Goal: Task Accomplishment & Management: Complete application form

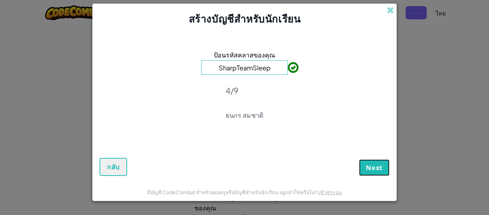
click at [371, 168] on span "Next" at bounding box center [374, 167] width 17 height 9
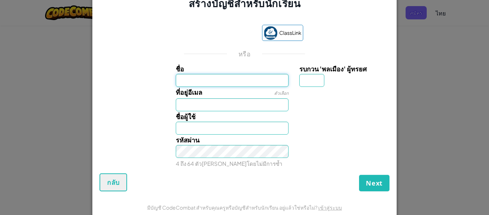
drag, startPoint x: 223, startPoint y: 73, endPoint x: 192, endPoint y: 85, distance: 32.5
click at [193, 85] on input "ชื่อ" at bounding box center [232, 80] width 113 height 13
type input "m"
type input "[PERSON_NAME]"
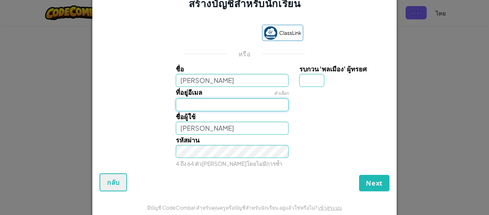
click at [189, 101] on input "ที่อยู่อีเมล" at bounding box center [232, 104] width 113 height 13
type input "ห"
type input "sby_38178@sby.ac.th"
click at [209, 128] on input "ทสพร สุริยะธง" at bounding box center [232, 127] width 113 height 13
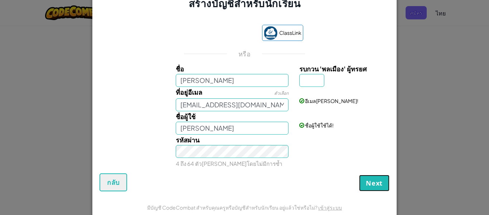
click at [381, 184] on button "Next" at bounding box center [374, 182] width 30 height 16
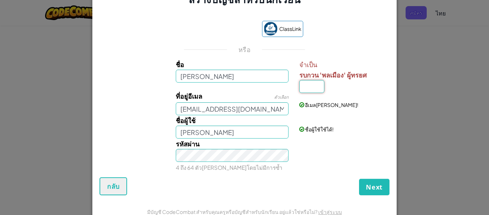
click at [319, 85] on input "รบกวน 'พลเมือง' ผู้ทรยศ" at bounding box center [311, 86] width 25 height 13
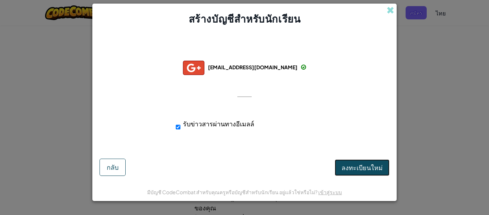
click at [351, 168] on span "ลงทะเบียนใหม่" at bounding box center [362, 167] width 41 height 8
click at [351, 168] on button "ลงทะเบียนใหม่" at bounding box center [362, 167] width 55 height 16
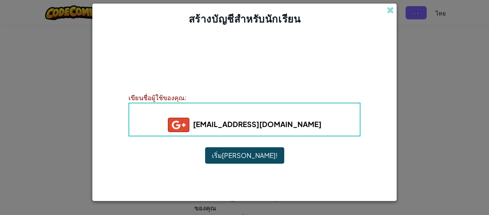
click at [249, 160] on button "เริ่มเล่น!" at bounding box center [244, 155] width 79 height 16
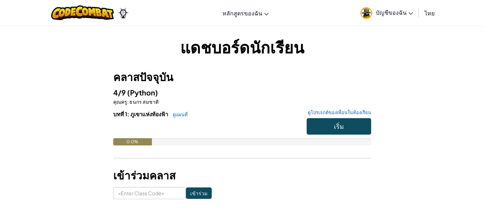
click at [340, 117] on h6 "บทที่ 1: ภูเขาแห่งท้องฟ้า ดูแผนที่ ดูโปรเจกต์ของเพื่อนในห้องเรียน" at bounding box center [242, 114] width 258 height 8
click at [336, 129] on span "เริ่ม" at bounding box center [339, 126] width 10 height 8
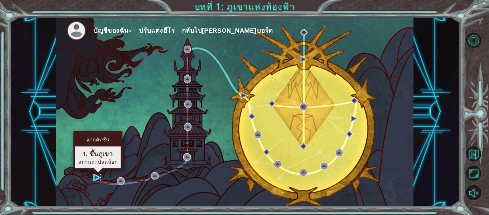
click at [96, 176] on img at bounding box center [97, 177] width 8 height 8
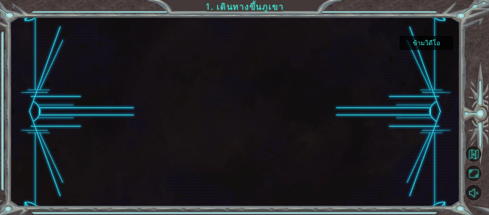
click at [408, 41] on button "ข้ามวิดีโอ" at bounding box center [427, 43] width 54 height 14
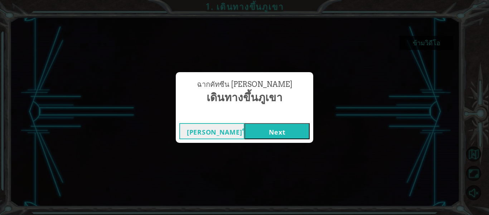
click at [269, 132] on button "Next" at bounding box center [277, 131] width 65 height 16
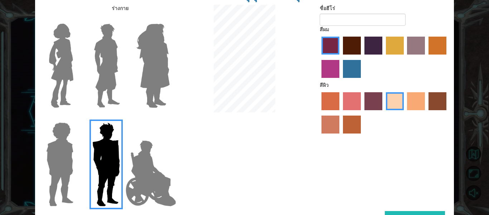
drag, startPoint x: 413, startPoint y: 213, endPoint x: 417, endPoint y: 214, distance: 4.0
click at [423, 213] on button "เสร็จสิ้น" at bounding box center [415, 219] width 60 height 16
type input "b"
type input "Boat"
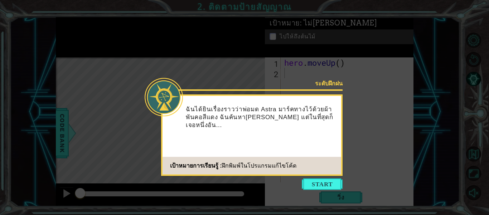
drag, startPoint x: 303, startPoint y: 180, endPoint x: 298, endPoint y: 180, distance: 5.4
click at [302, 180] on button "Start" at bounding box center [322, 183] width 41 height 11
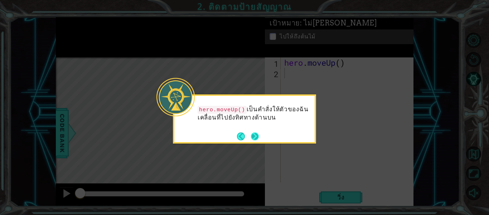
click at [258, 136] on button "Next" at bounding box center [255, 136] width 8 height 8
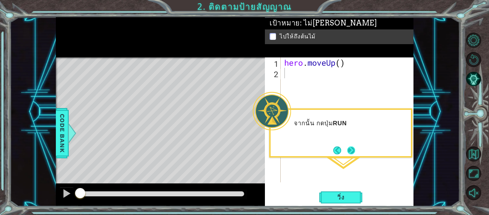
click at [351, 148] on button "Next" at bounding box center [351, 150] width 8 height 8
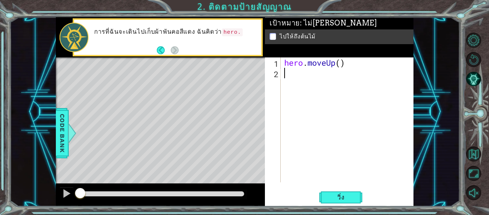
click at [303, 84] on div "hero . moveUp ( )" at bounding box center [349, 129] width 133 height 145
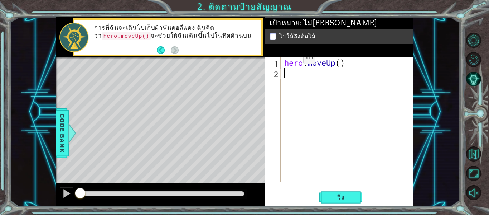
type textarea "h"
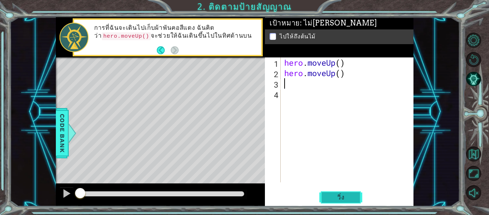
drag, startPoint x: 351, startPoint y: 192, endPoint x: 343, endPoint y: 191, distance: 7.6
click at [349, 191] on button "วิ่ง" at bounding box center [340, 197] width 43 height 15
click at [351, 197] on span "วิ่ง" at bounding box center [340, 196] width 21 height 7
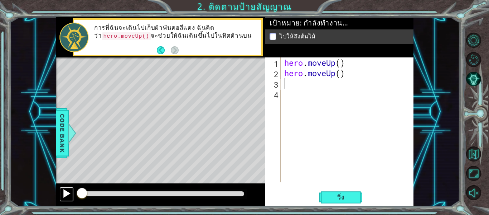
click at [65, 190] on div at bounding box center [66, 192] width 9 height 9
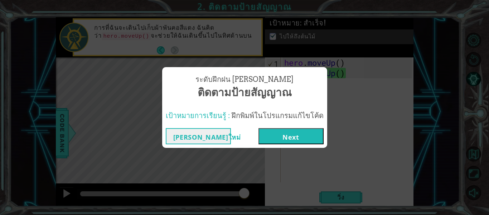
click at [227, 119] on span "เป้าหมายการเรียนรู้ :" at bounding box center [198, 115] width 64 height 10
click at [267, 133] on button "Next" at bounding box center [291, 136] width 65 height 16
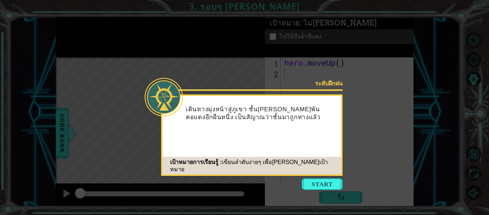
click at [318, 177] on icon at bounding box center [244, 107] width 489 height 215
click at [323, 190] on icon at bounding box center [244, 107] width 489 height 215
click at [322, 183] on button "Start" at bounding box center [322, 183] width 41 height 11
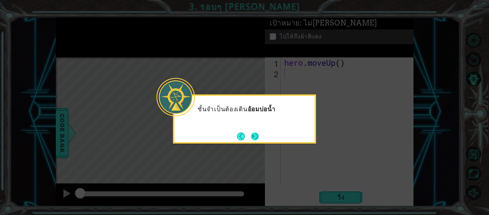
click at [256, 133] on button "Next" at bounding box center [255, 136] width 8 height 8
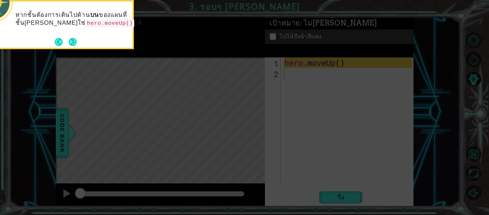
click at [306, 96] on icon at bounding box center [244, 32] width 489 height 365
click at [70, 39] on button "Next" at bounding box center [73, 42] width 8 height 8
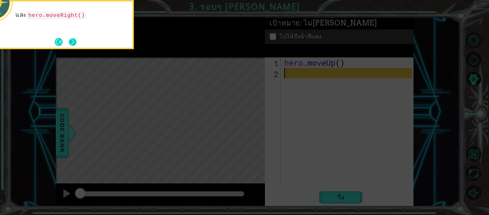
click at [72, 42] on button "Next" at bounding box center [73, 42] width 8 height 8
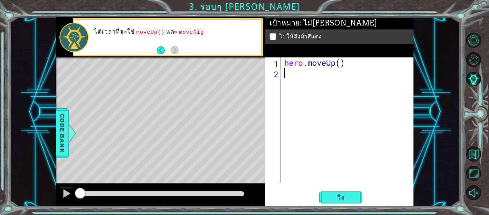
click at [304, 76] on div "hero . moveUp ( )" at bounding box center [349, 129] width 133 height 145
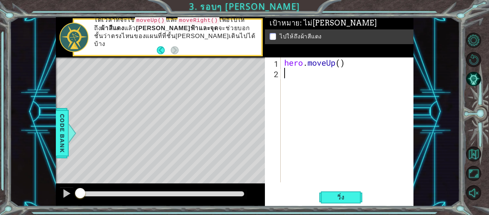
type textarea "h"
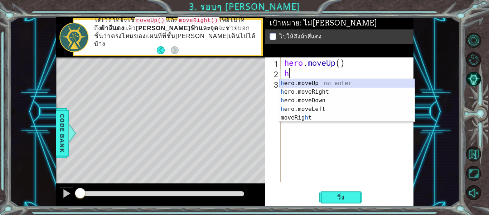
click at [303, 81] on div "h ero.moveUp กด enter h ero.moveRight กด enter h ero.moveDown กด enter h ero.mo…" at bounding box center [346, 109] width 135 height 60
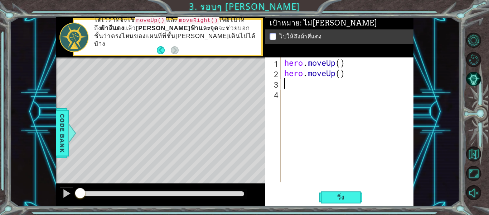
type textarea "h"
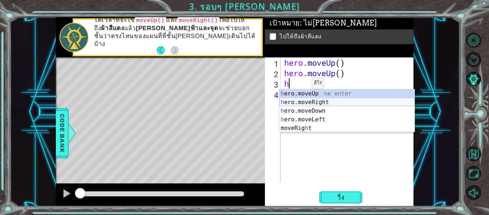
click at [299, 102] on div "h ero.moveUp กด enter h ero.moveRight กด enter h ero.moveDown กด enter h ero.mo…" at bounding box center [346, 119] width 135 height 60
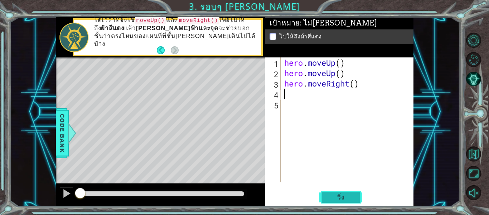
click at [343, 196] on span "วิ่ง" at bounding box center [340, 196] width 21 height 7
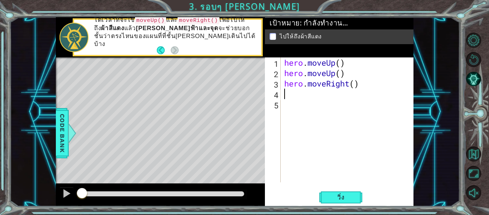
click at [59, 194] on div at bounding box center [160, 194] width 209 height 23
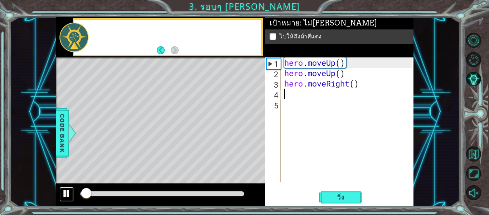
click at [64, 193] on div at bounding box center [66, 192] width 9 height 9
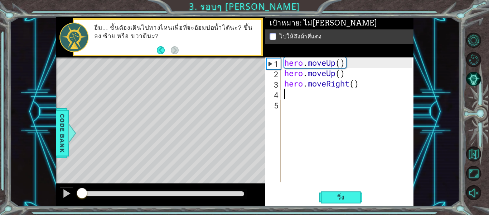
drag, startPoint x: 198, startPoint y: 191, endPoint x: 0, endPoint y: 186, distance: 198.5
click at [0, 186] on div "1 ההההההההההההההההההההההההההההההההההההההההההההההההההההההההההההההההההההההההההההה…" at bounding box center [244, 107] width 489 height 215
click at [63, 192] on div at bounding box center [66, 192] width 9 height 9
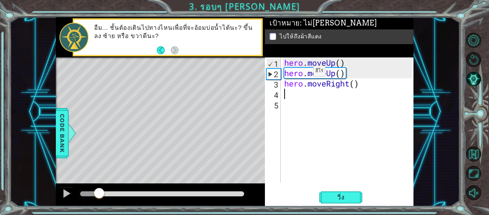
click at [303, 73] on div "hero . moveUp ( ) hero . moveUp ( ) hero . moveRight ( )" at bounding box center [349, 129] width 133 height 145
type textarea "hero.moveUp()"
click at [290, 98] on div "hero . moveUp ( ) hero . moveUp ( ) hero . moveRight ( )" at bounding box center [349, 129] width 133 height 145
click at [359, 83] on div "hero . moveUp ( ) hero . moveUp ( ) hero . moveRight ( )" at bounding box center [349, 129] width 133 height 145
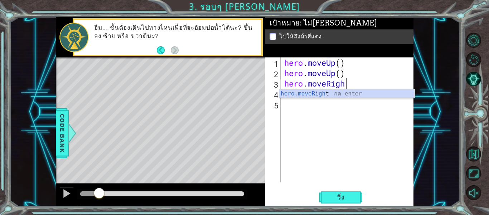
type textarea "h"
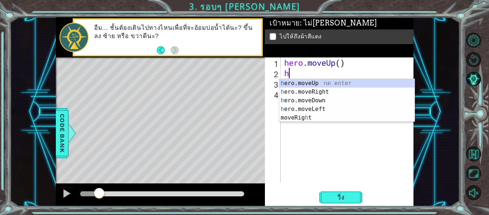
type textarea "h"
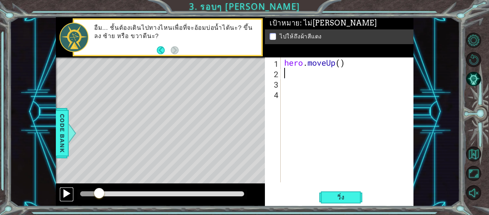
click at [66, 195] on div at bounding box center [66, 192] width 9 height 9
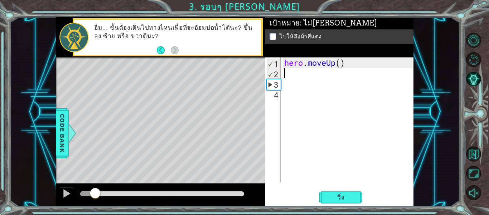
drag, startPoint x: 159, startPoint y: 189, endPoint x: 30, endPoint y: 193, distance: 129.0
click at [30, 193] on div "1 ההההההההההההההההההההההההההההההההההההההההההההההההההההההההההההההההההההההההההההה…" at bounding box center [235, 111] width 450 height 189
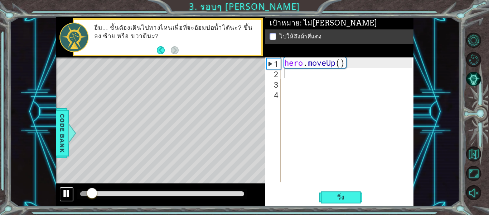
click at [61, 194] on button at bounding box center [66, 194] width 14 height 15
click at [292, 80] on div "hero . moveUp ( )" at bounding box center [349, 129] width 133 height 145
click at [292, 76] on div "hero . moveUp ( )" at bounding box center [349, 129] width 133 height 145
type textarea "h"
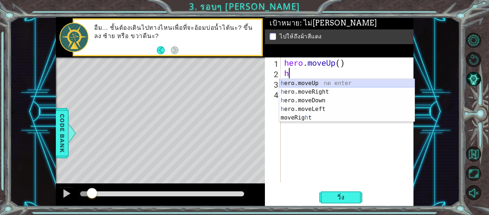
click at [318, 83] on div "h ero.moveUp กด enter h ero.moveRight กด enter h ero.moveDown กด enter h ero.mo…" at bounding box center [346, 109] width 135 height 60
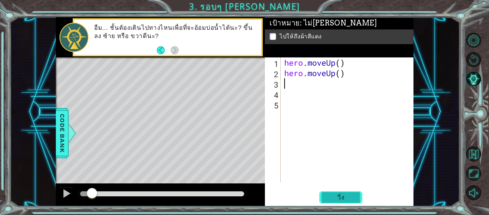
click at [337, 198] on span "วิ่ง" at bounding box center [340, 196] width 21 height 7
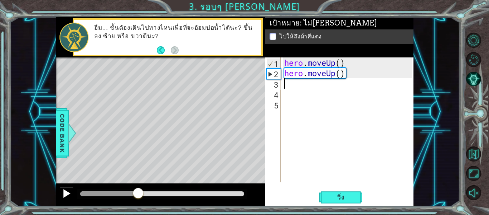
drag, startPoint x: 138, startPoint y: 193, endPoint x: 72, endPoint y: 195, distance: 65.9
click at [72, 195] on div at bounding box center [160, 194] width 209 height 23
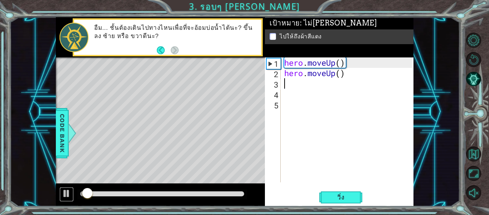
drag, startPoint x: 63, startPoint y: 192, endPoint x: 92, endPoint y: 185, distance: 29.9
click at [63, 193] on div at bounding box center [66, 192] width 9 height 9
type textarea "h"
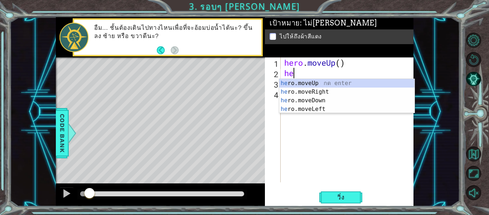
type textarea "h"
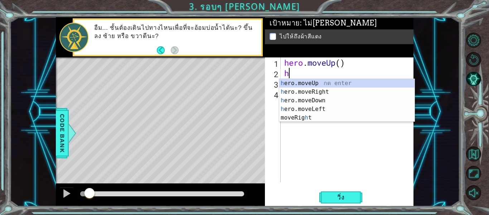
type textarea "h"
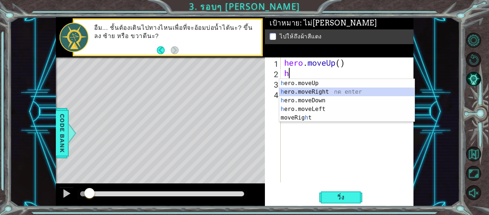
click at [309, 90] on div "h ero.moveUp กด enter h ero.moveRight กด enter h ero.moveDown กด enter h ero.mo…" at bounding box center [346, 109] width 135 height 60
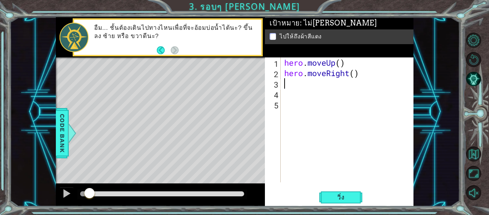
type textarea "h"
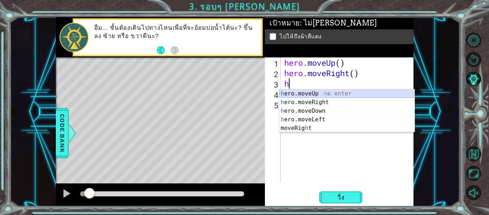
click at [309, 93] on div "h ero.moveUp กด enter h ero.moveRight กด enter h ero.moveDown กด enter h ero.mo…" at bounding box center [346, 119] width 135 height 60
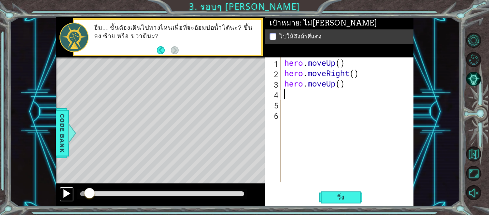
click at [64, 191] on div at bounding box center [66, 192] width 9 height 9
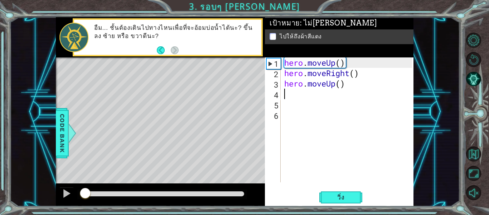
drag, startPoint x: 150, startPoint y: 193, endPoint x: 63, endPoint y: 203, distance: 87.5
click at [63, 203] on div at bounding box center [160, 194] width 209 height 23
click at [332, 195] on span "วิ่ง" at bounding box center [340, 196] width 21 height 7
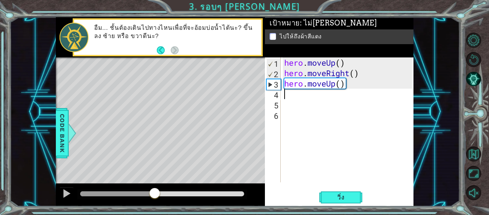
drag, startPoint x: 154, startPoint y: 196, endPoint x: 0, endPoint y: 206, distance: 154.3
click at [0, 206] on div "1 ההההההההההההההההההההההההההההההההההההההההההההההההההההההההההההההההההההההההההההה…" at bounding box center [244, 107] width 489 height 215
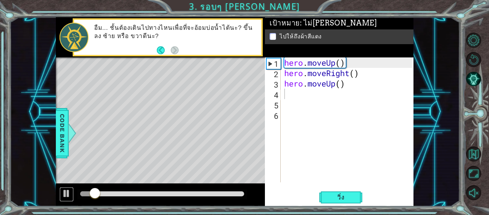
drag, startPoint x: 66, startPoint y: 192, endPoint x: 300, endPoint y: 186, distance: 234.3
click at [66, 191] on div at bounding box center [66, 192] width 9 height 9
click at [309, 102] on div "hero . moveUp ( ) hero . moveRight ( ) hero . moveUp ( )" at bounding box center [349, 129] width 133 height 145
click at [309, 101] on div "hero . moveUp ( ) hero . moveRight ( ) hero . moveUp ( )" at bounding box center [349, 129] width 133 height 145
click at [310, 93] on div "hero . moveUp ( ) hero . moveRight ( ) hero . moveUp ( )" at bounding box center [349, 129] width 133 height 145
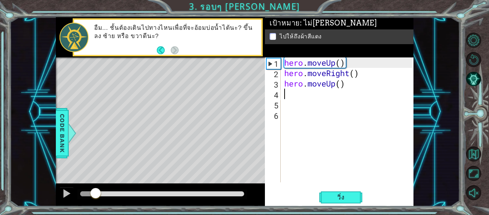
type textarea "h"
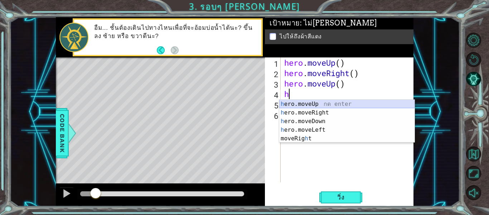
click at [310, 102] on div "h ero.moveUp กด enter h ero.moveRight กด enter h ero.moveDown กด enter h ero.mo…" at bounding box center [346, 130] width 135 height 60
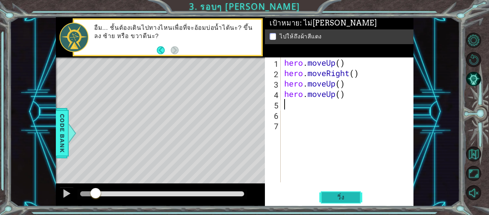
click at [329, 196] on button "วิ่ง" at bounding box center [340, 197] width 43 height 15
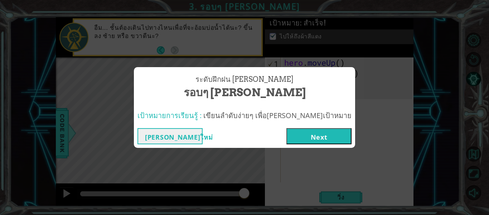
click at [287, 143] on button "Next" at bounding box center [319, 136] width 65 height 16
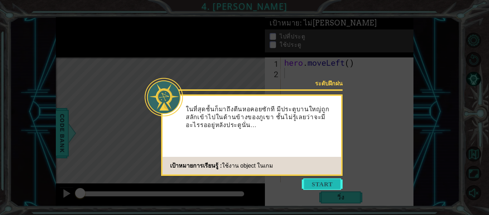
click at [324, 183] on button "Start" at bounding box center [322, 183] width 41 height 11
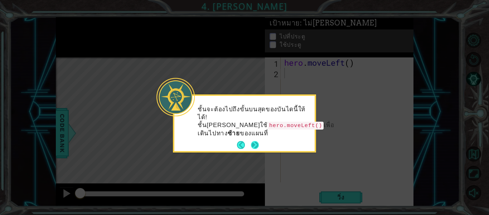
click at [255, 141] on button "Next" at bounding box center [255, 145] width 8 height 8
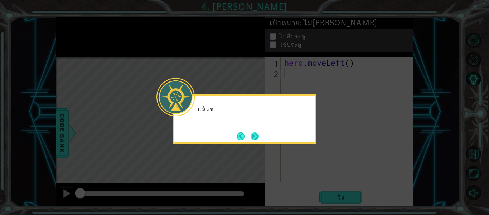
click at [255, 135] on button "Next" at bounding box center [255, 136] width 8 height 8
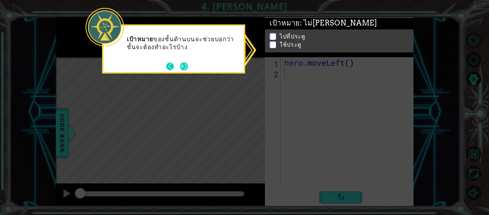
click at [177, 63] on button "Back" at bounding box center [173, 66] width 14 height 8
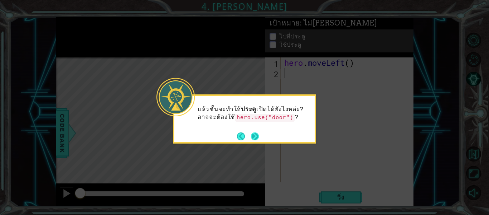
click at [258, 140] on button "Next" at bounding box center [255, 136] width 8 height 8
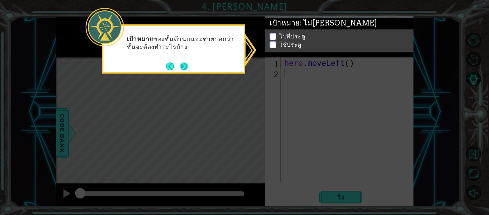
click at [180, 64] on button "Next" at bounding box center [184, 66] width 8 height 8
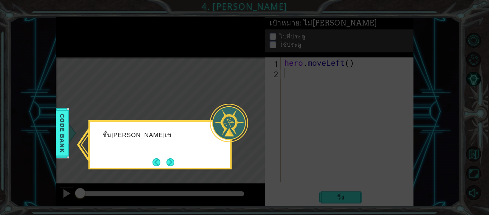
click at [355, 108] on icon at bounding box center [244, 107] width 489 height 215
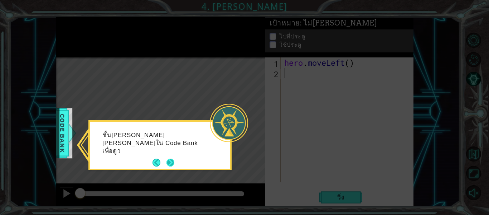
click at [171, 158] on button "Next" at bounding box center [171, 162] width 8 height 8
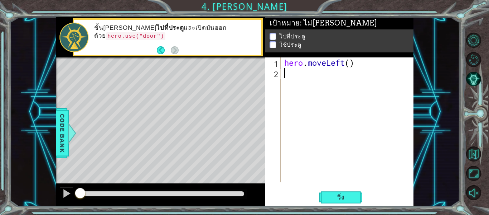
click at [304, 81] on div "hero . moveLeft ( )" at bounding box center [349, 129] width 133 height 145
type textarea "h"
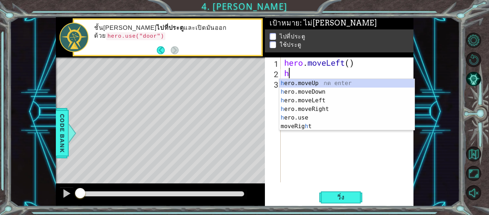
click at [304, 81] on div "h ero.moveUp กด enter h ero.moveDown กด enter h ero.moveLeft กด enter h ero.mov…" at bounding box center [346, 113] width 135 height 69
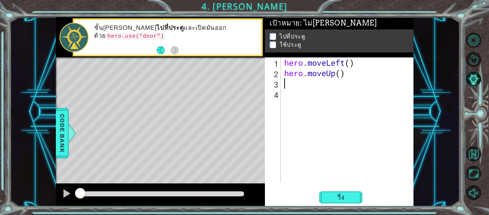
type textarea "h"
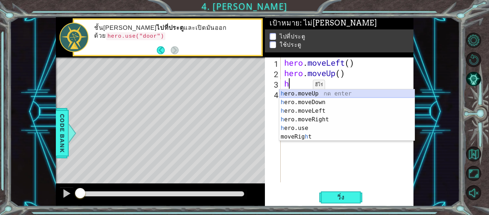
click at [302, 96] on div "h ero.moveUp กด enter h ero.moveDown กด enter h ero.moveLeft กด enter h ero.mov…" at bounding box center [346, 123] width 135 height 69
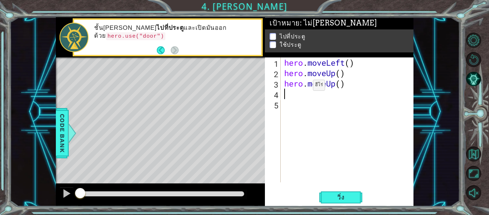
type textarea "h"
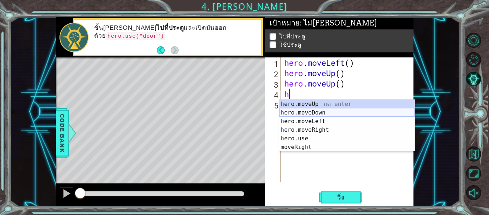
click at [301, 112] on div "h ero.moveUp กด enter h ero.moveDown กด enter h ero.moveLeft กด enter h ero.mov…" at bounding box center [346, 134] width 135 height 69
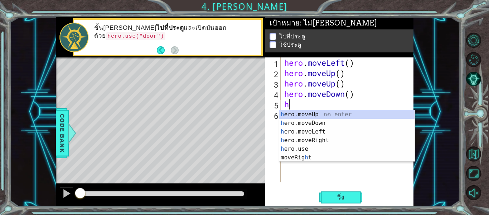
type textarea "h"
click at [302, 112] on div "h ero.moveUp กด enter h ero.moveDown กด enter h ero.moveLeft กด enter h ero.mov…" at bounding box center [346, 144] width 135 height 69
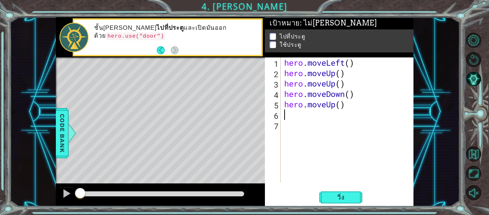
type textarea "h"
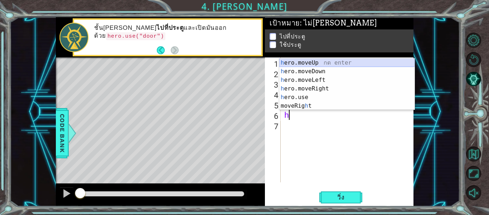
click at [313, 63] on div "h ero.moveUp กด enter h ero.moveDown กด enter h ero.moveLeft กด enter h ero.mov…" at bounding box center [346, 92] width 135 height 69
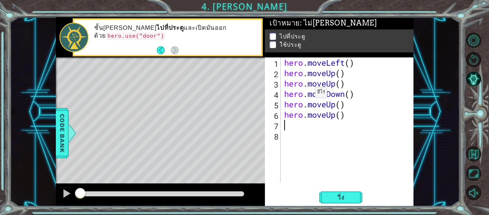
type textarea "h"
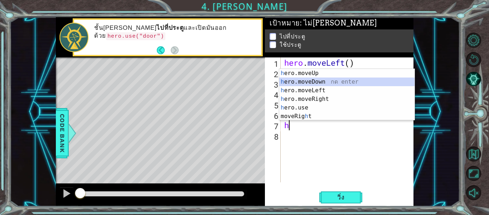
click at [300, 80] on div "h ero.moveUp กด enter h ero.moveDown กด enter h ero.moveLeft กด enter h ero.mov…" at bounding box center [346, 103] width 135 height 69
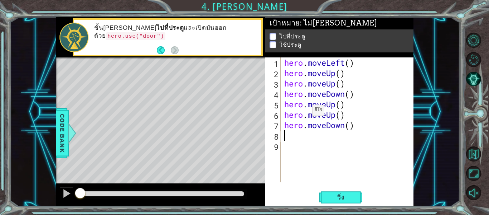
type textarea "h"
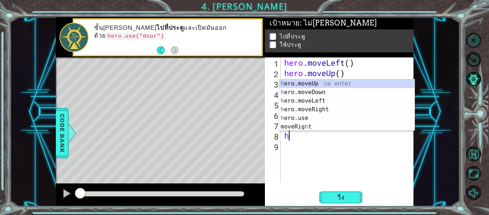
click at [300, 80] on div "h ero.moveUp กด enter h ero.moveDown กด enter h ero.moveLeft กด enter h ero.mov…" at bounding box center [346, 113] width 135 height 69
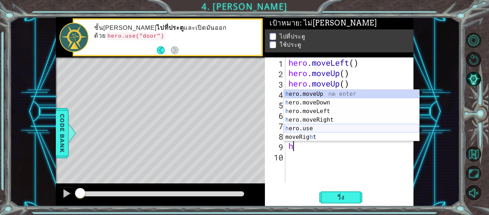
click at [310, 129] on div "h ero.moveUp กด enter h ero.moveDown กด enter h ero.moveLeft กด enter h ero.mov…" at bounding box center [351, 124] width 135 height 69
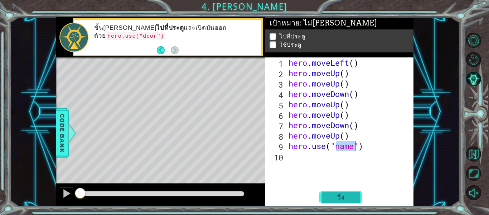
click at [345, 199] on span "วิ่ง" at bounding box center [340, 196] width 21 height 7
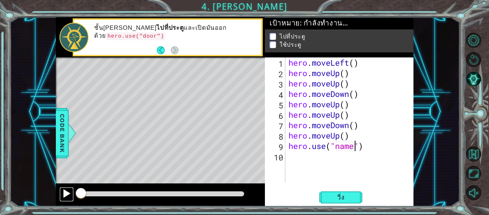
click at [62, 194] on button at bounding box center [66, 194] width 14 height 15
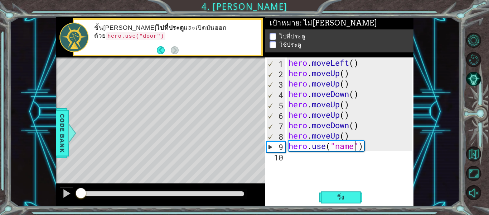
drag, startPoint x: 127, startPoint y: 194, endPoint x: 61, endPoint y: 206, distance: 66.9
click at [61, 206] on div at bounding box center [160, 194] width 209 height 23
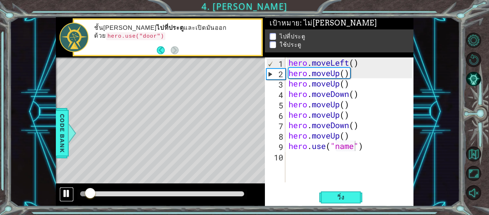
click at [67, 194] on div at bounding box center [66, 192] width 9 height 9
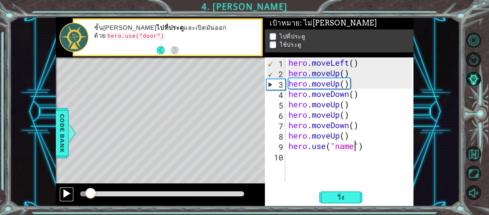
click at [61, 192] on button at bounding box center [66, 194] width 14 height 15
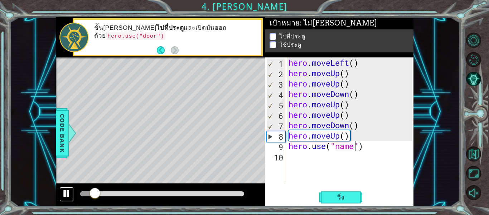
click at [61, 192] on button at bounding box center [66, 194] width 14 height 15
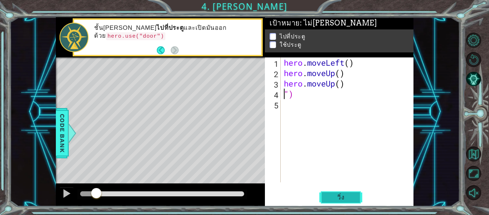
type textarea "hero.moveUp()")"
click at [368, 93] on div "hero . moveLeft ( ) hero . moveUp ( ) hero . moveUp ( ) ")" at bounding box center [349, 129] width 133 height 145
click at [372, 83] on div "hero . moveLeft ( ) hero . moveUp ( ) hero . moveUp ( ) ")" at bounding box center [349, 129] width 133 height 145
type textarea "hero.moveUp()"
click at [360, 130] on div "hero . moveLeft ( ) hero . moveUp ( ) hero . moveUp ( )" at bounding box center [349, 129] width 133 height 145
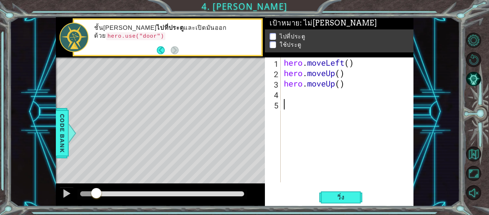
click at [378, 155] on div "hero . moveLeft ( ) hero . moveUp ( ) hero . moveUp ( )" at bounding box center [349, 129] width 133 height 145
click at [380, 154] on div "hero . moveLeft ( ) hero . moveUp ( ) hero . moveUp ( )" at bounding box center [349, 129] width 133 height 145
click at [358, 194] on button "วิ่ง" at bounding box center [340, 197] width 43 height 15
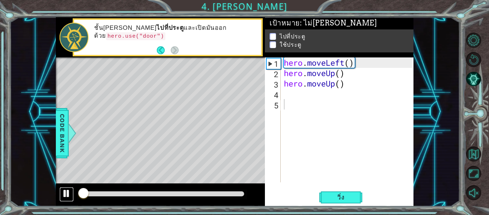
click at [70, 193] on div at bounding box center [66, 192] width 9 height 9
click at [71, 193] on div at bounding box center [66, 192] width 9 height 9
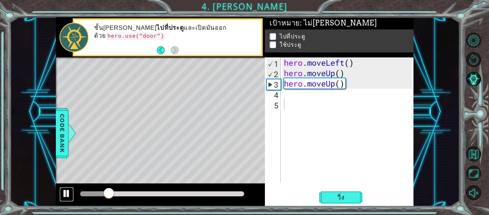
click at [63, 196] on div at bounding box center [66, 192] width 9 height 9
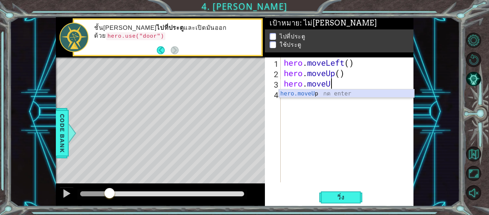
type textarea "h"
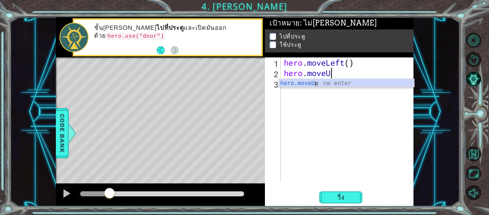
type textarea "h"
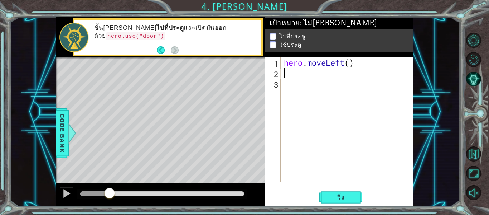
type textarea "h"
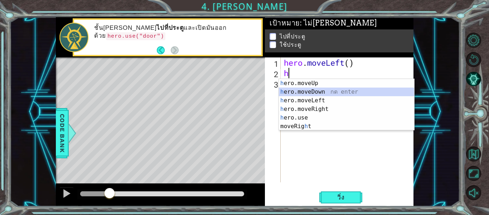
click at [301, 93] on div "h ero.moveUp กด enter h ero.moveDown กด enter h ero.moveLeft กด enter h ero.mov…" at bounding box center [346, 113] width 135 height 69
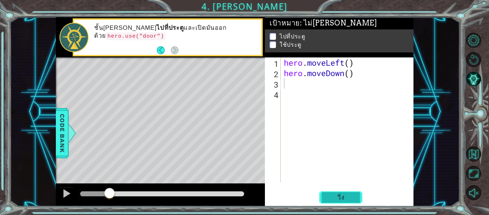
click at [338, 193] on span "วิ่ง" at bounding box center [340, 196] width 21 height 7
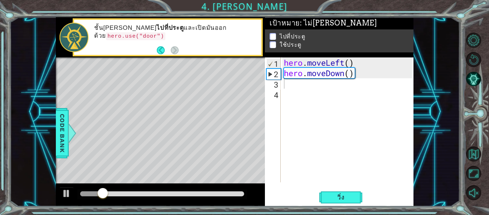
click at [57, 195] on div at bounding box center [160, 194] width 209 height 23
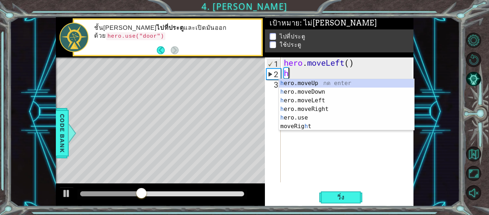
type textarea "h"
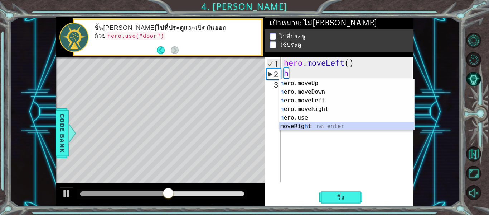
click at [302, 126] on div "h ero.moveUp กด enter h ero.moveDown กด enter h ero.moveLeft กด enter h ero.mov…" at bounding box center [346, 113] width 135 height 69
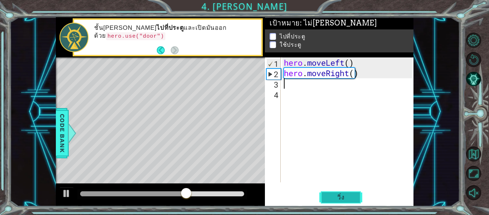
click at [325, 194] on button "วิ่ง" at bounding box center [340, 197] width 43 height 15
type textarea "h"
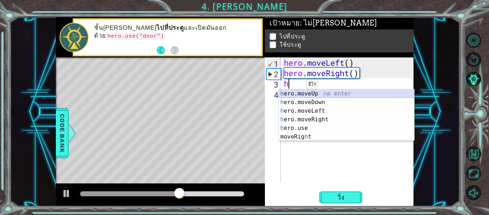
click at [302, 93] on div "h ero.moveUp กด enter h ero.moveDown กด enter h ero.moveLeft กด enter h ero.mov…" at bounding box center [346, 123] width 135 height 69
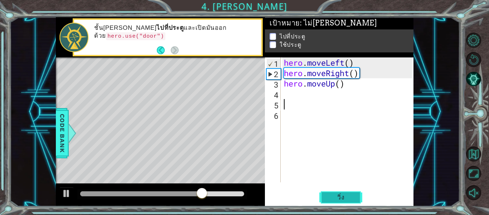
click at [320, 196] on button "วิ่ง" at bounding box center [340, 197] width 43 height 15
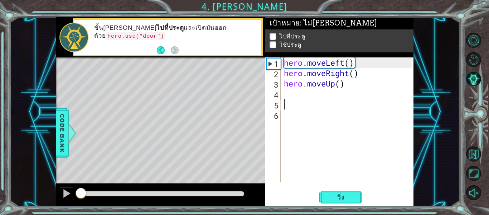
drag, startPoint x: 119, startPoint y: 190, endPoint x: 80, endPoint y: 197, distance: 39.7
click at [80, 197] on div at bounding box center [80, 193] width 13 height 13
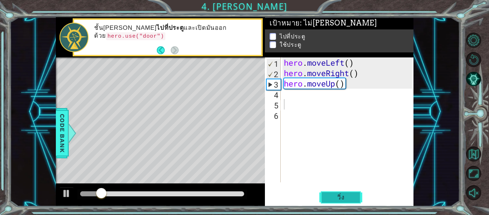
click at [349, 197] on span "วิ่ง" at bounding box center [340, 196] width 21 height 7
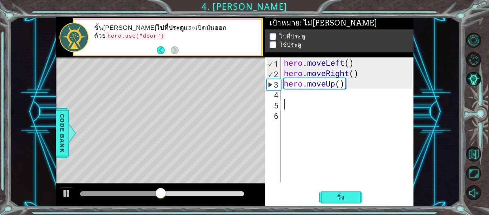
click at [354, 84] on div "hero . moveLeft ( ) hero . moveRight ( ) hero . moveUp ( )" at bounding box center [349, 129] width 133 height 145
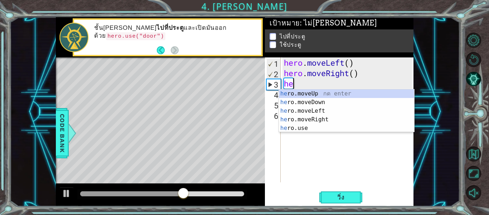
type textarea "h"
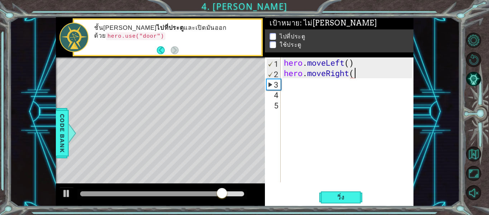
scroll to position [0, 3]
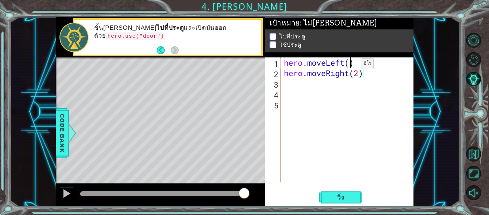
click at [351, 65] on div "hero . moveLeft ( ) hero . moveRight ( 2 )" at bounding box center [349, 129] width 133 height 145
click at [352, 76] on div "hero . moveLeft ( 2 ) hero . moveRight ( 2 )" at bounding box center [349, 129] width 133 height 145
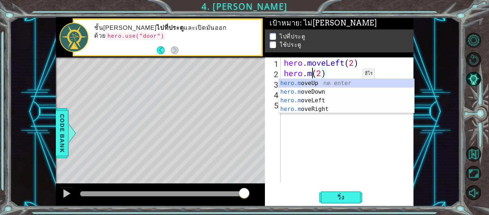
scroll to position [0, 1]
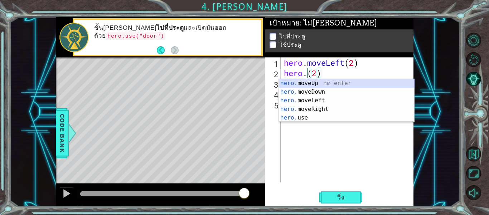
click at [314, 82] on div "hero. moveUp กด enter hero. moveDown กด enter hero. moveLeft กด enter hero. mov…" at bounding box center [346, 109] width 135 height 60
type textarea "hero.moveUp()(2)"
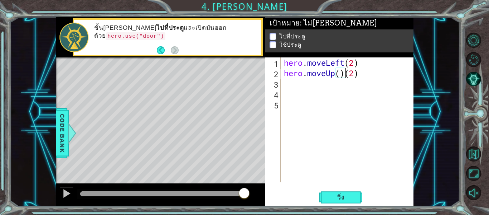
click at [294, 88] on div "hero . moveLeft ( 2 ) hero . moveUp ( ) ( 2 )" at bounding box center [349, 129] width 133 height 145
click at [347, 196] on span "วิ่ง" at bounding box center [340, 196] width 21 height 7
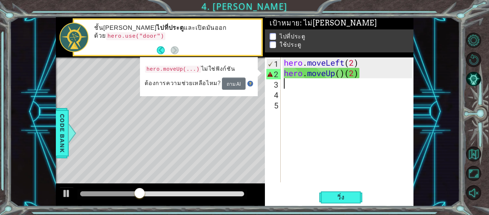
click at [301, 83] on div "hero . moveLeft ( 2 ) hero . moveUp ( ) ( 2 )" at bounding box center [349, 129] width 133 height 145
click at [360, 74] on div "hero . moveLeft ( 2 ) hero . moveUp ( ) ( 2 )" at bounding box center [349, 129] width 133 height 145
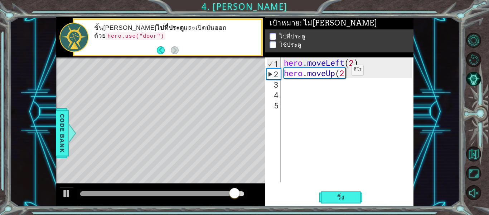
scroll to position [0, 3]
type textarea "hero.moveUp(2)"
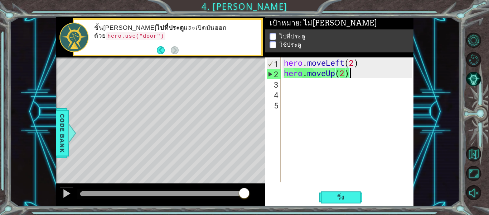
click at [285, 85] on div "hero . moveLeft ( 2 ) hero . moveUp ( 2 )" at bounding box center [349, 129] width 133 height 145
type textarea "H"
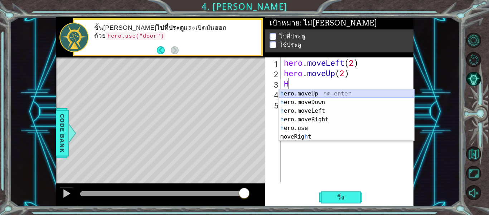
click at [306, 93] on div "h ero.moveUp กด enter h ero.moveDown กด enter h ero.moveLeft กด enter h ero.mov…" at bounding box center [346, 123] width 135 height 69
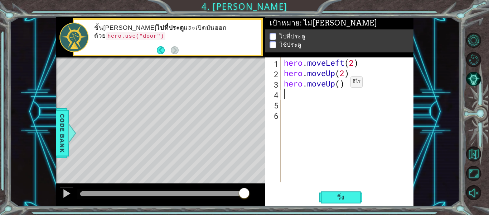
click at [339, 84] on div "hero . moveLeft ( 2 ) hero . moveUp ( 2 ) hero . moveUp ( )" at bounding box center [349, 129] width 133 height 145
type textarea "hero.moveUp(2)"
click at [290, 102] on div "hero . moveLeft ( 2 ) hero . moveUp ( 2 ) hero . moveUp ( 2 )" at bounding box center [349, 129] width 133 height 145
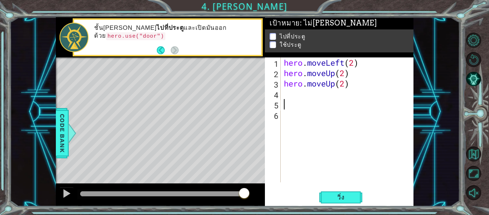
click at [291, 96] on div "hero . moveLeft ( 2 ) hero . moveUp ( 2 ) hero . moveUp ( 2 )" at bounding box center [349, 129] width 133 height 145
drag, startPoint x: 291, startPoint y: 96, endPoint x: 287, endPoint y: 96, distance: 4.7
click at [287, 96] on div "hero . moveLeft ( 2 ) hero . moveUp ( 2 ) hero . moveUp ( 2 )" at bounding box center [349, 129] width 133 height 145
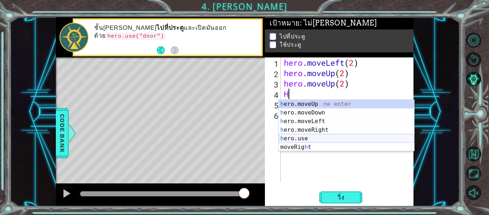
click at [312, 140] on div "h ero.moveUp กด enter h ero.moveDown กด enter h ero.moveLeft กด enter h ero.mov…" at bounding box center [346, 134] width 135 height 69
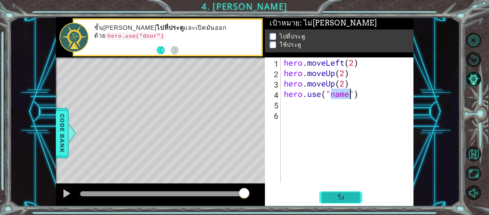
type textarea "hero.use("name")"
click at [326, 194] on button "วิ่ง" at bounding box center [340, 197] width 43 height 15
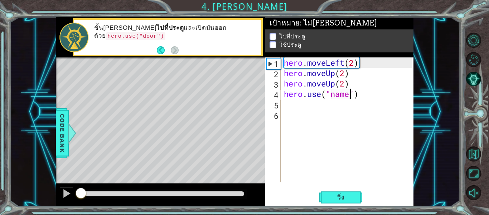
drag, startPoint x: 133, startPoint y: 192, endPoint x: 49, endPoint y: 191, distance: 84.5
click at [49, 191] on div "1 ההההההההההההההההההההההההההההההההההההההההההההההההההההההההההההההההההההההההההההה…" at bounding box center [235, 111] width 450 height 189
click at [67, 193] on div at bounding box center [66, 192] width 9 height 9
click at [359, 100] on div "hero . moveLeft ( 2 ) hero . moveUp ( 2 ) hero . moveUp ( 2 ) hero . use ( "nam…" at bounding box center [349, 129] width 133 height 145
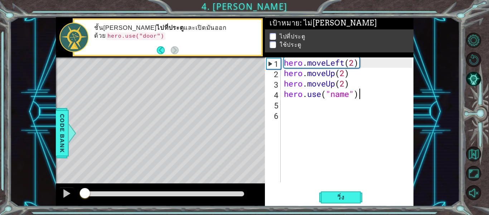
click at [359, 99] on div "hero . moveLeft ( 2 ) hero . moveUp ( 2 ) hero . moveUp ( 2 ) hero . use ( "nam…" at bounding box center [349, 129] width 133 height 145
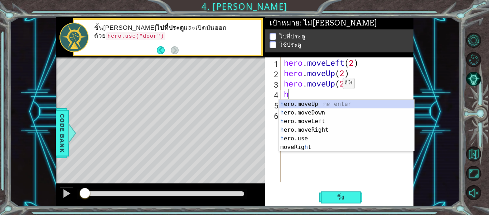
type textarea "h"
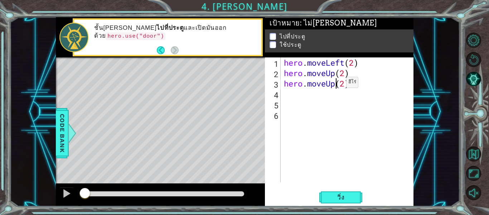
click at [335, 84] on div "hero . moveLeft ( 2 ) hero . moveUp ( 2 ) hero . moveUp ( 2 )" at bounding box center [349, 129] width 133 height 145
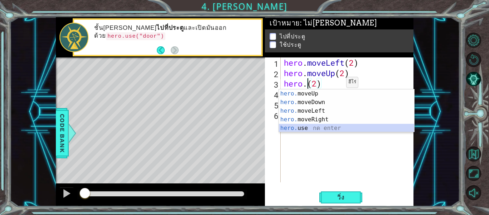
click at [314, 125] on div "hero. moveUp กด enter hero. moveDown กด enter hero. moveLeft กด enter hero. mov…" at bounding box center [346, 119] width 135 height 60
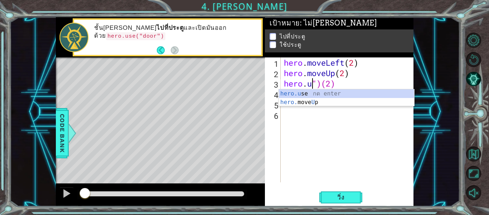
click at [320, 84] on div "hero . moveLeft ( 2 ) hero . moveUp ( 2 ) hero . u ")(2)" at bounding box center [349, 129] width 133 height 145
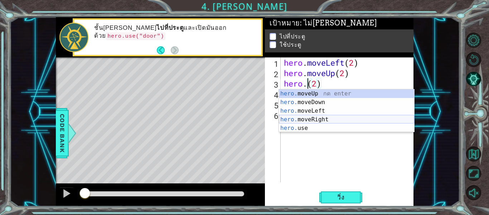
click at [321, 118] on div "hero. moveUp กด enter hero. moveDown กด enter hero. moveLeft กด enter hero. mov…" at bounding box center [346, 119] width 135 height 60
type textarea "hero.moveRight()(2)"
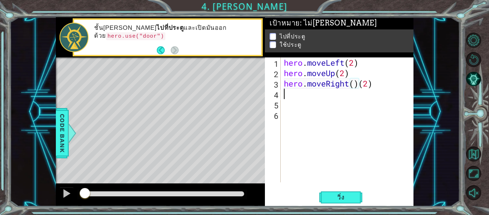
click at [300, 98] on div "hero . moveLeft ( 2 ) hero . moveUp ( 2 ) hero . moveRight ( ) ( 2 )" at bounding box center [349, 129] width 133 height 145
type textarea "H"
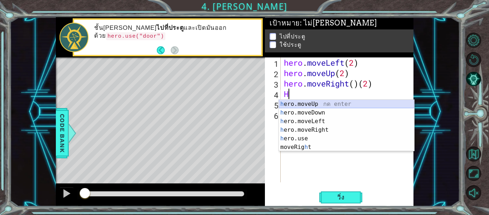
click at [293, 104] on div "h ero.moveUp กด enter h ero.moveDown กด enter h ero.moveLeft กด enter h ero.mov…" at bounding box center [346, 134] width 135 height 69
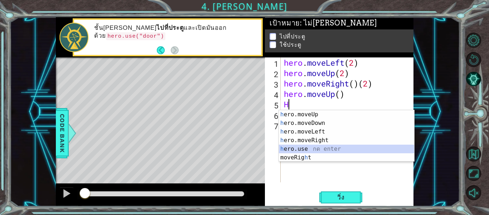
click at [309, 149] on div "h ero.moveUp กด enter h ero.moveDown กด enter h ero.moveLeft กด enter h ero.mov…" at bounding box center [346, 144] width 135 height 69
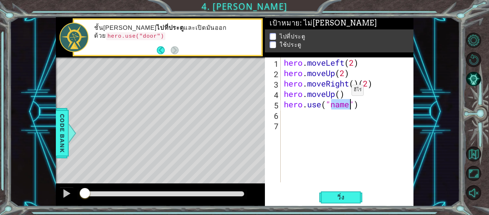
click at [341, 92] on div "hero . moveLeft ( 2 ) hero . moveUp ( 2 ) hero . moveRight ( ) ( 2 ) hero . mov…" at bounding box center [349, 129] width 133 height 145
click at [328, 201] on button "วิ่ง" at bounding box center [340, 197] width 43 height 15
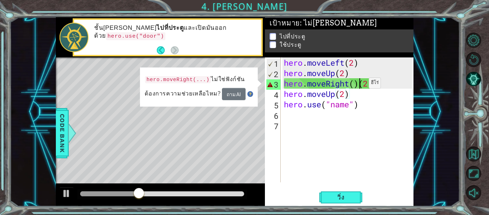
click at [358, 85] on div "hero . moveLeft ( 2 ) hero . moveUp ( 2 ) hero . moveRight ( ) ( 2 ) hero . mov…" at bounding box center [349, 129] width 133 height 145
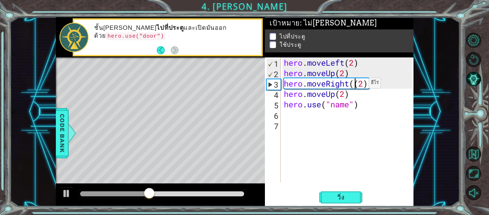
type textarea "hero.moveRight(2)"
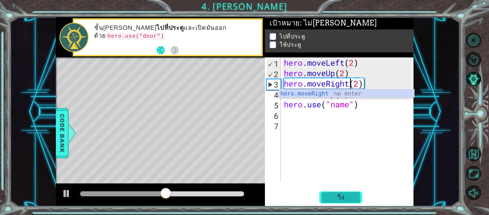
click at [343, 196] on span "วิ่ง" at bounding box center [340, 196] width 21 height 7
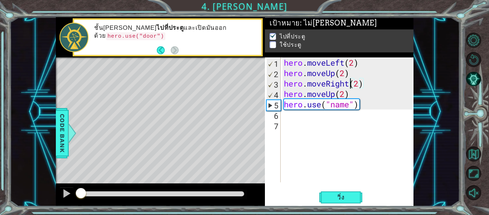
drag, startPoint x: 196, startPoint y: 195, endPoint x: 0, endPoint y: 205, distance: 196.2
click at [0, 205] on div "1 ההההההההההההההההההההההההההההההההההההההההההההההההההההההההההההההההההההההההההההה…" at bounding box center [244, 107] width 489 height 215
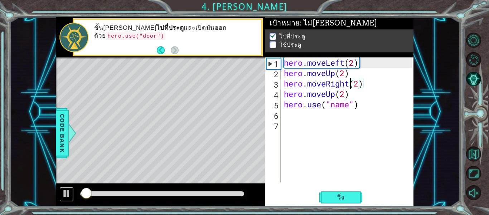
drag, startPoint x: 62, startPoint y: 193, endPoint x: 78, endPoint y: 188, distance: 17.1
click at [62, 193] on button at bounding box center [66, 194] width 14 height 15
click at [350, 110] on div "hero . moveLeft ( 2 ) hero . moveUp ( 2 ) hero . moveRight ( 2 ) hero . moveUp …" at bounding box center [349, 129] width 133 height 145
click at [354, 109] on div "hero . moveLeft ( 2 ) hero . moveUp ( 2 ) hero . moveRight ( 2 ) hero . moveUp …" at bounding box center [349, 129] width 133 height 145
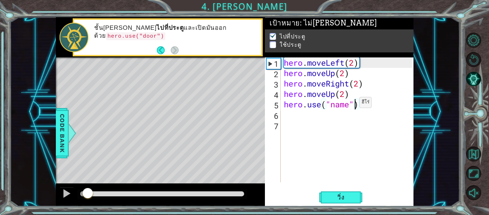
click at [349, 106] on div "hero . moveLeft ( 2 ) hero . moveUp ( 2 ) hero . moveRight ( 2 ) hero . moveUp …" at bounding box center [349, 129] width 133 height 145
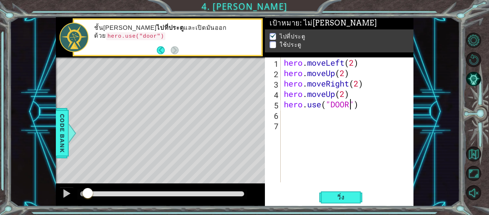
scroll to position [0, 3]
click at [339, 196] on span "วิ่ง" at bounding box center [340, 196] width 21 height 7
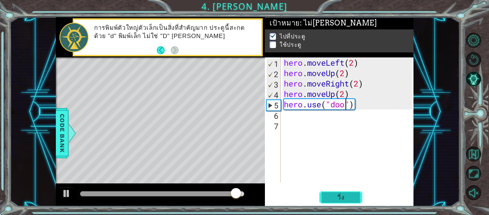
scroll to position [0, 3]
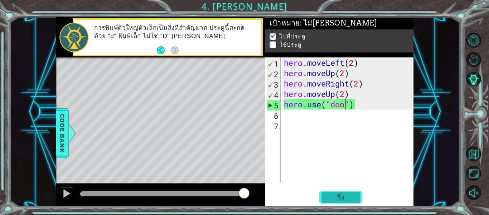
type textarea "hero.use("door")"
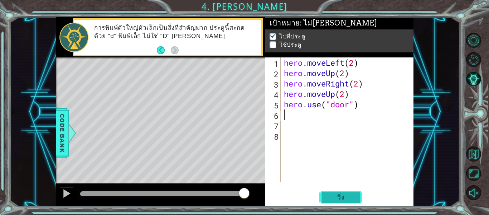
scroll to position [0, 0]
click at [339, 196] on span "วิ่ง" at bounding box center [340, 196] width 21 height 7
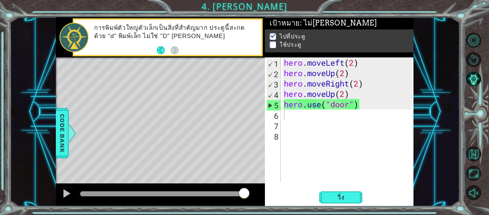
click at [190, 87] on div "Level Map" at bounding box center [221, 162] width 331 height 211
click at [372, 110] on div "hero . moveLeft ( 2 ) hero . moveUp ( 2 ) hero . moveRight ( 2 ) hero . moveUp …" at bounding box center [349, 129] width 133 height 145
click at [369, 107] on div "hero . moveLeft ( 2 ) hero . moveUp ( 2 ) hero . moveRight ( 2 ) hero . moveUp …" at bounding box center [349, 129] width 133 height 145
click at [350, 105] on div "hero . moveLeft ( 2 ) hero . moveUp ( 2 ) hero . moveRight ( 2 ) hero . moveUp …" at bounding box center [349, 129] width 133 height 145
click at [347, 197] on span "วิ่ง" at bounding box center [340, 196] width 21 height 7
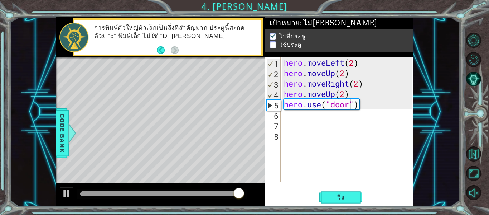
click at [186, 82] on div "Level Map" at bounding box center [221, 162] width 331 height 211
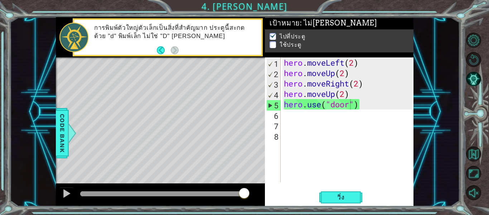
click at [197, 90] on div "Level Map" at bounding box center [221, 162] width 331 height 211
click at [197, 92] on div "Level Map" at bounding box center [221, 162] width 331 height 211
click at [352, 64] on div "hero . moveLeft ( 2 ) hero . moveUp ( 2 ) hero . moveRight ( 2 ) hero . moveUp …" at bounding box center [349, 129] width 133 height 145
click at [356, 65] on div "hero . moveLeft ( 2 ) hero . moveUp ( 2 ) hero . moveRight ( 2 ) hero . moveUp …" at bounding box center [348, 119] width 130 height 125
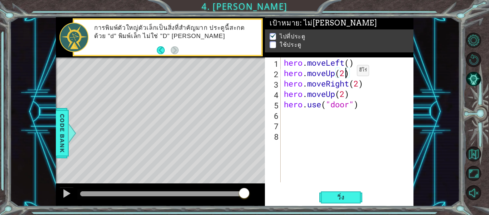
click at [346, 72] on div "hero . moveLeft ( ) hero . moveUp ( 2 ) hero . moveRight ( 2 ) hero . moveUp ( …" at bounding box center [349, 129] width 133 height 145
click at [361, 85] on div "hero . moveLeft ( ) hero . moveUp ( ) hero . moveRight ( 2 ) hero . moveUp ( 2 …" at bounding box center [349, 129] width 133 height 145
click at [346, 92] on div "hero . moveLeft ( ) hero . moveUp ( ) hero . moveRight ( ) hero . moveUp ( 2 ) …" at bounding box center [349, 129] width 133 height 145
click at [339, 199] on span "วิ่ง" at bounding box center [340, 196] width 21 height 7
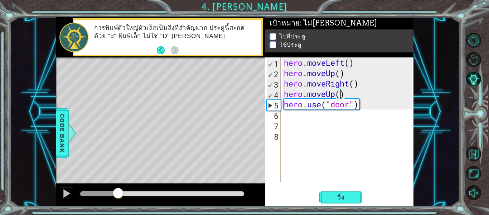
drag, startPoint x: 118, startPoint y: 196, endPoint x: 82, endPoint y: 196, distance: 36.5
click at [112, 196] on div at bounding box center [118, 193] width 13 height 13
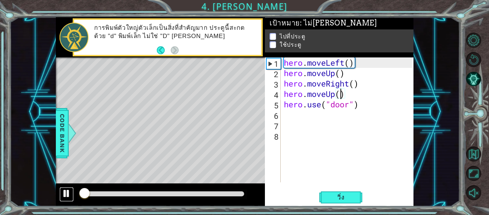
click at [63, 191] on div at bounding box center [66, 192] width 9 height 9
click at [348, 62] on div "hero . moveLeft ( ) hero . moveUp ( ) hero . moveRight ( ) hero . moveUp ( ) he…" at bounding box center [349, 129] width 133 height 145
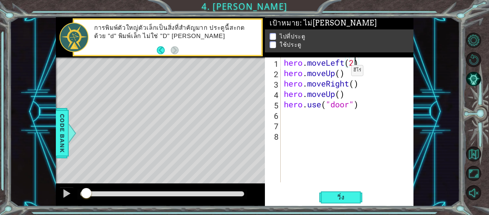
click at [340, 72] on div "hero . moveLeft ( 2 ) hero . moveUp ( ) hero . moveRight ( ) hero . moveUp ( ) …" at bounding box center [349, 129] width 133 height 145
click at [327, 190] on button "วิ่ง" at bounding box center [340, 197] width 43 height 15
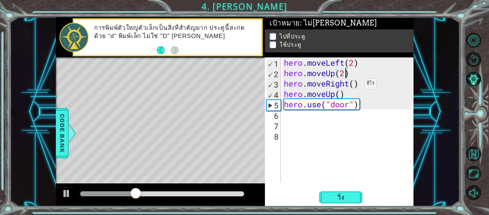
click at [354, 85] on div "hero . moveLeft ( 2 ) hero . moveUp ( 2 ) hero . moveRight ( ) hero . moveUp ( …" at bounding box center [349, 129] width 133 height 145
type textarea "hero.moveRight(2)"
click at [340, 197] on span "วิ่ง" at bounding box center [340, 196] width 21 height 7
drag, startPoint x: 0, startPoint y: 6, endPoint x: 332, endPoint y: 121, distance: 351.9
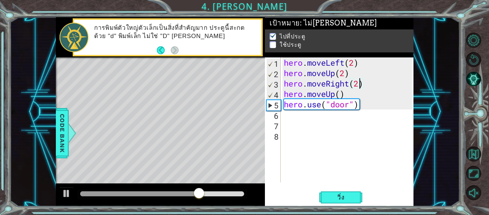
click at [321, 125] on div "hero . moveLeft ( 2 ) hero . moveUp ( 2 ) hero . moveRight ( 2 ) hero . moveUp …" at bounding box center [349, 129] width 133 height 145
click at [342, 95] on div "hero . moveLeft ( 2 ) hero . moveUp ( 2 ) hero . moveRight ( 2 ) hero . moveUp …" at bounding box center [349, 129] width 133 height 145
click at [335, 202] on button "วิ่ง" at bounding box center [340, 197] width 43 height 15
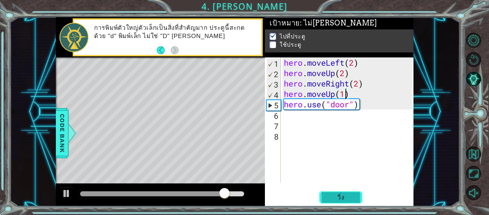
click at [343, 191] on button "วิ่ง" at bounding box center [340, 197] width 43 height 15
click at [359, 85] on div "hero . moveLeft ( 2 ) hero . moveUp ( 2 ) hero . moveRight ( 2 ) hero . moveUp …" at bounding box center [349, 129] width 133 height 145
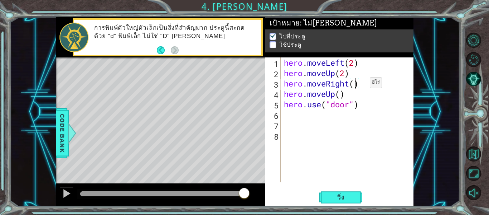
scroll to position [0, 3]
click at [340, 193] on button "วิ่ง" at bounding box center [340, 197] width 43 height 15
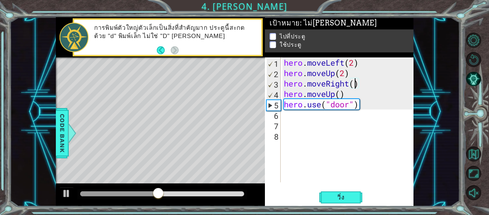
type textarea "hero.moveRight(2)"
click at [332, 155] on div "hero . moveLeft ( 2 ) hero . moveUp ( 2 ) hero . moveRight ( 2 ) hero . moveUp …" at bounding box center [349, 129] width 133 height 145
click at [338, 200] on span "วิ่ง" at bounding box center [340, 196] width 21 height 7
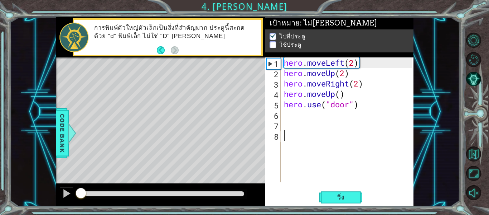
drag, startPoint x: 164, startPoint y: 190, endPoint x: 0, endPoint y: 202, distance: 164.2
click at [0, 202] on div "1 ההההההההההההההההההההההההההההההההההההההההההההההההההההההההההההההההההההההההההההה…" at bounding box center [244, 107] width 489 height 215
click at [70, 198] on div at bounding box center [66, 192] width 9 height 9
drag, startPoint x: 83, startPoint y: 196, endPoint x: 71, endPoint y: 197, distance: 12.2
click at [71, 197] on div at bounding box center [160, 194] width 209 height 23
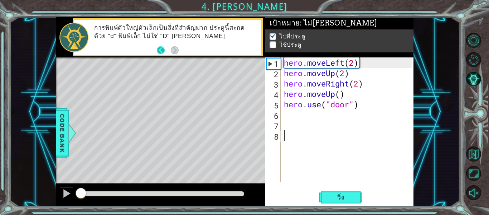
click at [158, 52] on button "Back" at bounding box center [164, 50] width 14 height 8
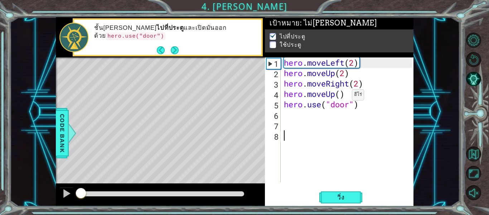
click at [341, 96] on div "hero . moveLeft ( 2 ) hero . moveUp ( 2 ) hero . moveRight ( 2 ) hero . moveUp …" at bounding box center [349, 129] width 133 height 145
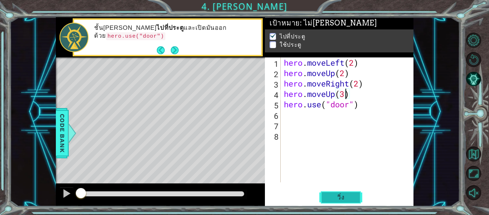
type textarea "hero.moveUp(3)"
click at [330, 194] on span "วิ่ง" at bounding box center [340, 196] width 21 height 7
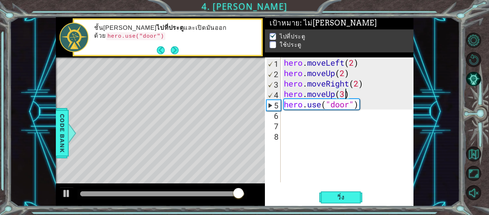
click at [274, 44] on p at bounding box center [273, 47] width 6 height 7
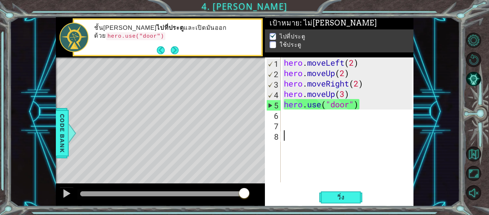
click at [330, 138] on div "hero . moveLeft ( 2 ) hero . moveUp ( 2 ) hero . moveRight ( 2 ) hero . moveUp …" at bounding box center [349, 129] width 133 height 145
click at [347, 95] on div "hero . moveLeft ( 2 ) hero . moveUp ( 2 ) hero . moveRight ( 2 ) hero . moveUp …" at bounding box center [349, 129] width 133 height 145
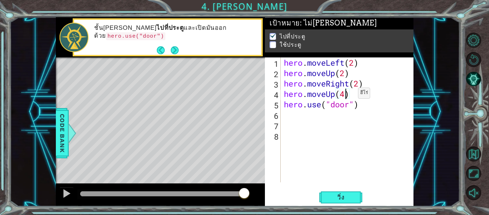
scroll to position [0, 3]
type textarea "hero.moveUp(4)"
click at [327, 196] on button "วิ่ง" at bounding box center [340, 197] width 43 height 15
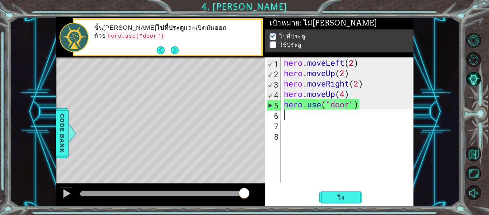
click at [297, 118] on div "hero . moveLeft ( 2 ) hero . moveUp ( 2 ) hero . moveRight ( 2 ) hero . moveUp …" at bounding box center [349, 129] width 133 height 145
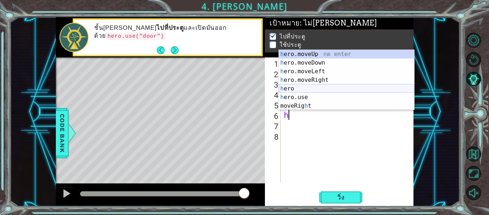
click at [291, 92] on div "h ero.moveUp กด enter h ero.moveDown กด enter h ero.moveLeft กด enter h ero.mov…" at bounding box center [346, 88] width 135 height 77
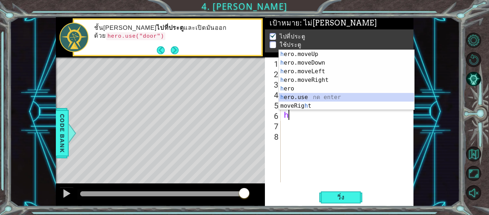
click at [309, 100] on div "h ero.moveUp กด enter h ero.moveDown กด enter h ero.moveLeft กด enter h ero.mov…" at bounding box center [346, 88] width 135 height 77
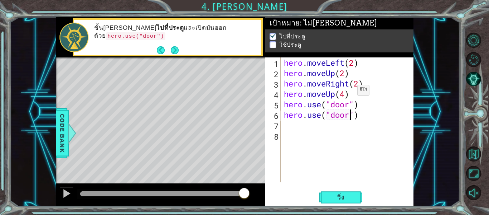
click at [346, 92] on div "hero . moveLeft ( 2 ) hero . moveUp ( 2 ) hero . moveRight ( 2 ) hero . moveUp …" at bounding box center [349, 129] width 133 height 145
click at [342, 202] on button "วิ่ง" at bounding box center [340, 197] width 43 height 15
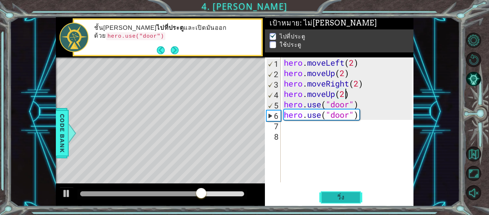
type textarea "hero.moveUp(2)"
click at [367, 120] on div "hero . moveLeft ( 2 ) hero . moveUp ( 2 ) hero . moveRight ( 2 ) hero . moveUp …" at bounding box center [349, 129] width 133 height 145
click at [367, 117] on div "hero . moveLeft ( 2 ) hero . moveUp ( 2 ) hero . moveRight ( 2 ) hero . moveUp …" at bounding box center [349, 129] width 133 height 145
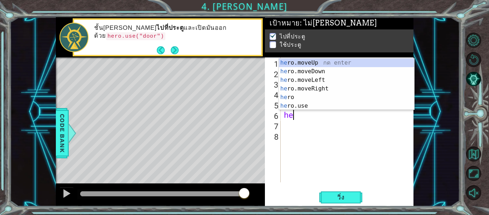
type textarea "h"
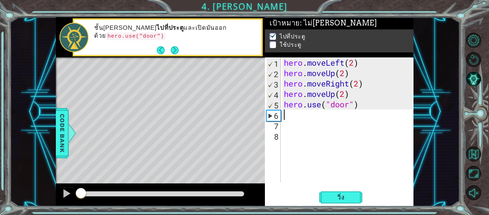
drag, startPoint x: 241, startPoint y: 197, endPoint x: 11, endPoint y: 201, distance: 230.3
click at [11, 201] on div "1 ההההההההההההההההההההההההההההההההההההההההההההההההההההההההההההההההההההההההההההה…" at bounding box center [235, 111] width 450 height 189
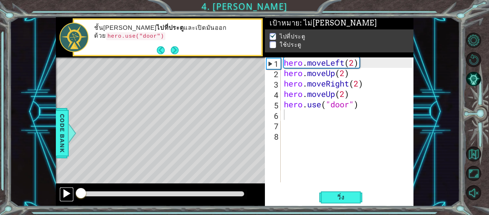
click at [67, 195] on div at bounding box center [66, 192] width 9 height 9
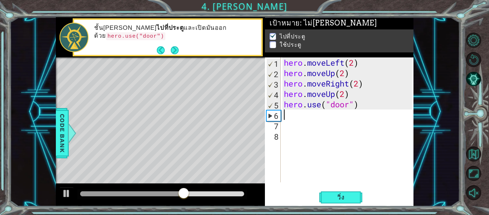
click at [358, 96] on div "hero . moveLeft ( 2 ) hero . moveUp ( 2 ) hero . moveRight ( 2 ) hero . moveUp …" at bounding box center [349, 129] width 133 height 145
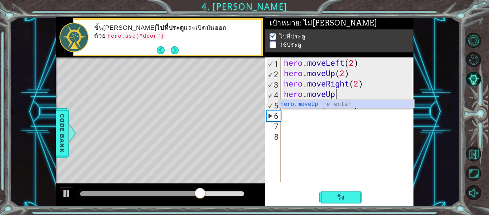
type textarea "h"
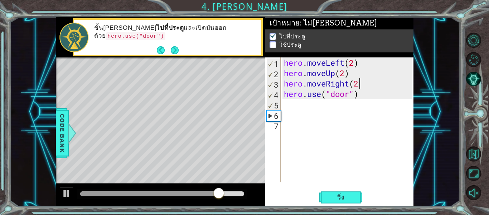
scroll to position [0, 3]
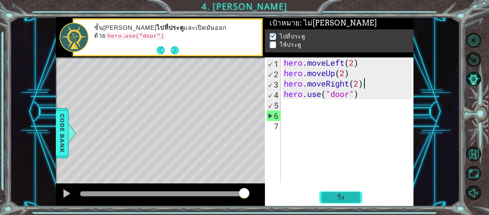
type textarea "hero.moveRight(2)"
click at [345, 192] on button "วิ่ง" at bounding box center [340, 197] width 43 height 15
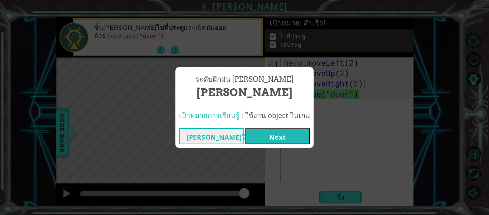
click at [297, 143] on button "Next" at bounding box center [277, 136] width 65 height 16
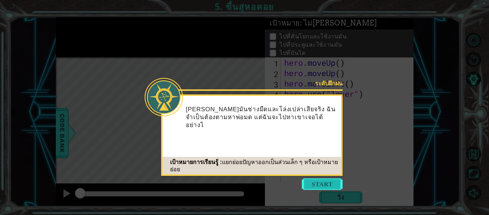
click at [332, 187] on button "Start" at bounding box center [322, 183] width 41 height 11
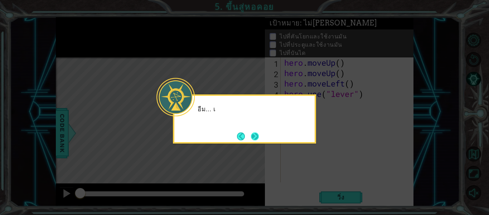
click at [252, 137] on button "Next" at bounding box center [255, 136] width 8 height 8
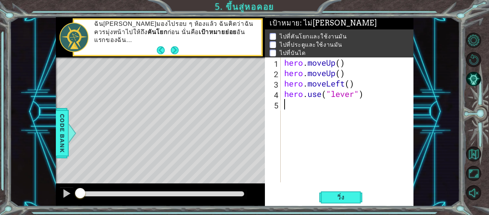
type textarea "h"
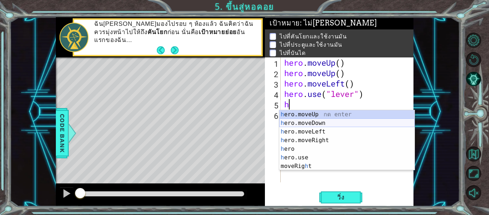
click at [301, 125] on div "h ero.moveUp กด enter h ero.moveDown กด enter h ero.moveLeft กด enter h ero.mov…" at bounding box center [346, 148] width 135 height 77
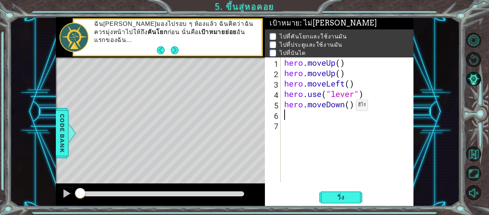
click at [345, 107] on div "hero . moveUp ( ) hero . moveUp ( ) hero . moveLeft ( ) hero . use ( "lever" ) …" at bounding box center [349, 129] width 133 height 145
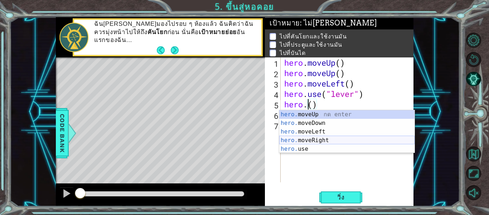
click at [319, 143] on div "hero. moveUp กด enter hero. moveDown กด enter hero. moveLeft กด enter hero. mov…" at bounding box center [346, 140] width 135 height 60
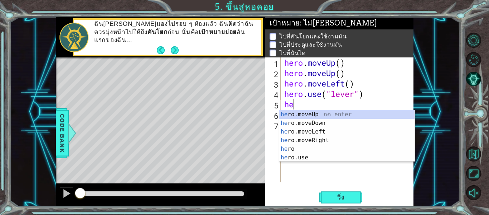
type textarea "h"
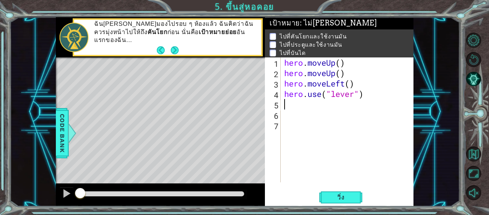
type textarea "h"
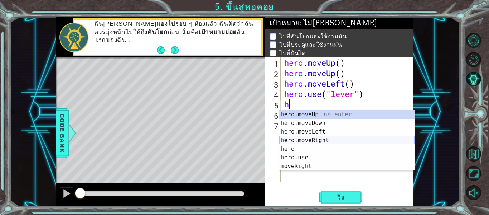
click at [313, 141] on div "h ero.moveUp กด enter h ero.moveDown กด enter h ero.moveLeft กด enter h ero.mov…" at bounding box center [346, 148] width 135 height 77
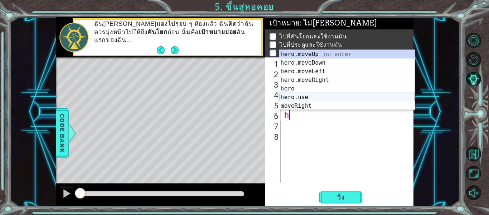
click at [310, 95] on div "h ero.moveUp กด enter h ero.moveDown กด enter h ero.moveLeft กด enter h ero.mov…" at bounding box center [346, 88] width 135 height 77
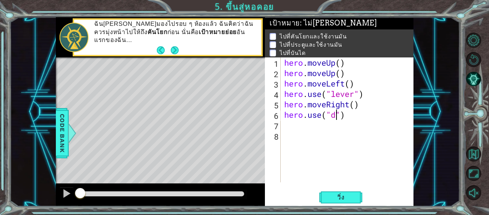
scroll to position [0, 3]
type textarea "hero.use("door")"
click at [284, 120] on div "hero . moveUp ( ) hero . moveUp ( ) hero . moveLeft ( ) hero . use ( "lever" ) …" at bounding box center [349, 129] width 133 height 145
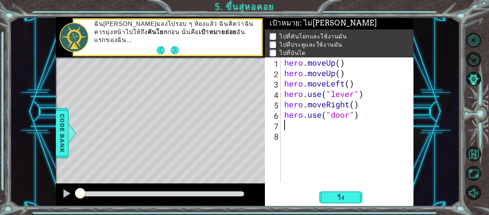
type textarea "h"
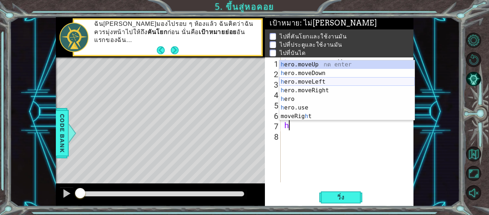
click at [301, 83] on div "h ero.moveUp กด enter h ero.moveDown กด enter h ero.moveLeft กด enter h ero.mov…" at bounding box center [346, 98] width 135 height 77
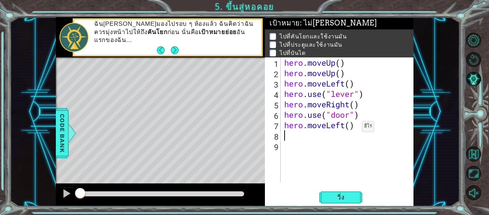
click at [351, 126] on div "hero . moveUp ( ) hero . moveUp ( ) hero . moveLeft ( ) hero . use ( "lever" ) …" at bounding box center [349, 129] width 133 height 145
click at [334, 192] on button "วิ่ง" at bounding box center [340, 197] width 43 height 15
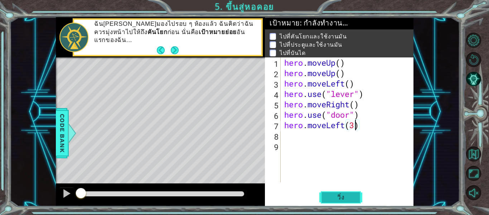
click at [332, 195] on span "วิ่ง" at bounding box center [340, 196] width 21 height 7
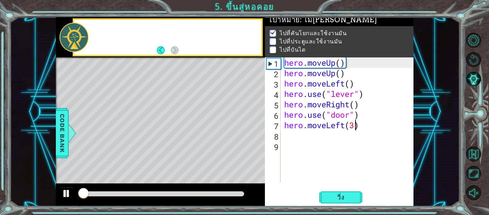
scroll to position [6, 0]
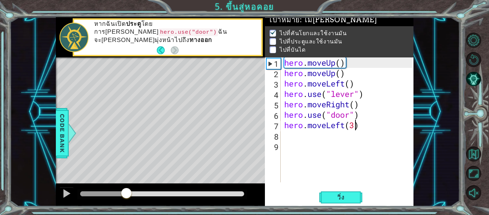
drag, startPoint x: 132, startPoint y: 189, endPoint x: 76, endPoint y: 188, distance: 56.6
click at [120, 188] on div at bounding box center [126, 193] width 13 height 13
click at [67, 192] on div at bounding box center [66, 192] width 9 height 9
click at [356, 106] on div "hero . moveUp ( ) hero . moveUp ( ) hero . moveLeft ( ) hero . use ( "lever" ) …" at bounding box center [349, 129] width 133 height 145
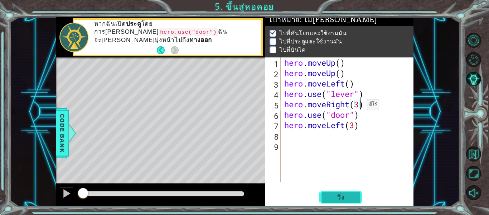
click at [356, 194] on button "วิ่ง" at bounding box center [340, 197] width 43 height 15
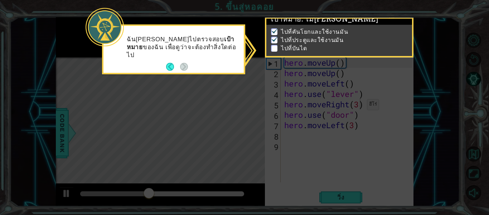
click at [313, 160] on icon at bounding box center [244, 107] width 489 height 215
click at [168, 65] on button "Back" at bounding box center [173, 67] width 14 height 8
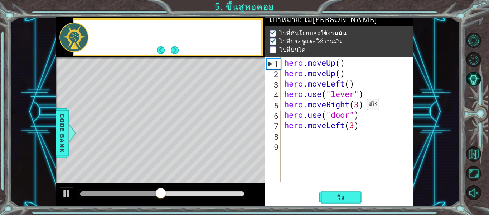
scroll to position [5, 0]
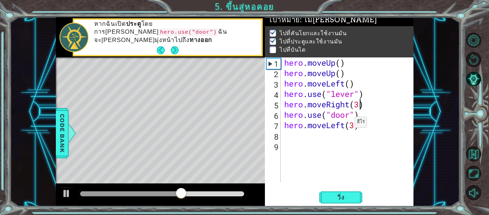
click at [344, 124] on div "hero . moveUp ( ) hero . moveUp ( ) hero . moveLeft ( ) hero . use ( "lever" ) …" at bounding box center [349, 129] width 133 height 145
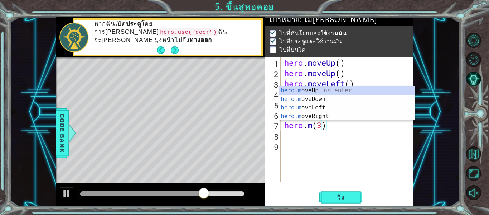
scroll to position [0, 1]
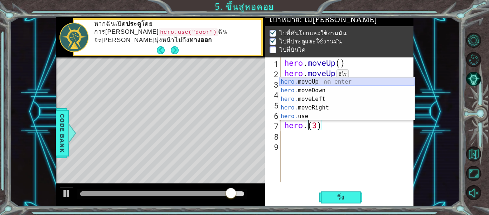
click at [325, 83] on div "hero. moveUp กด enter hero. moveDown กด enter hero. moveLeft กด enter hero. mov…" at bounding box center [346, 107] width 135 height 60
type textarea "hero.moveUp()(3)"
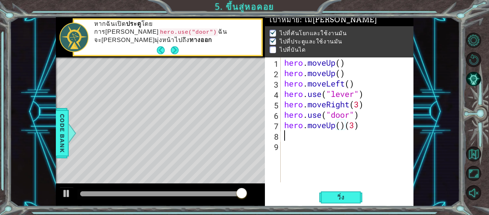
click at [379, 132] on div "hero . moveUp ( ) hero . moveUp ( ) hero . moveLeft ( ) hero . use ( "lever" ) …" at bounding box center [349, 129] width 133 height 145
click at [370, 128] on div "hero . moveUp ( ) hero . moveUp ( ) hero . moveLeft ( ) hero . use ( "lever" ) …" at bounding box center [349, 129] width 133 height 145
type textarea "hero.moveUp(2)"
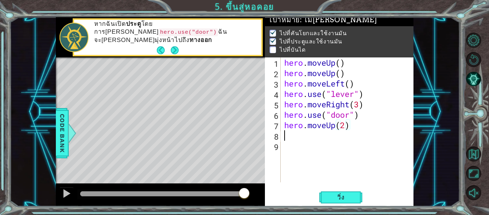
click at [295, 139] on div "hero . moveUp ( ) hero . moveUp ( ) hero . moveLeft ( ) hero . use ( "lever" ) …" at bounding box center [349, 129] width 133 height 145
click at [333, 196] on span "วิ่ง" at bounding box center [340, 196] width 21 height 7
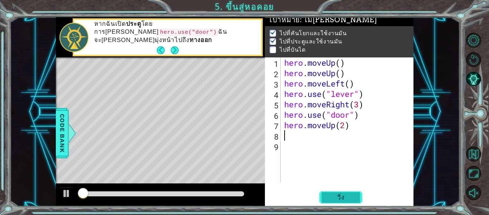
scroll to position [6, 0]
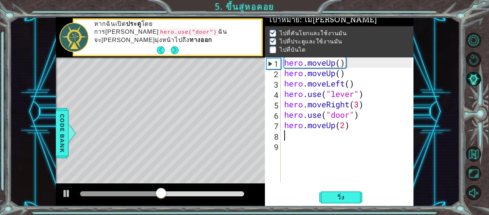
type textarea "h"
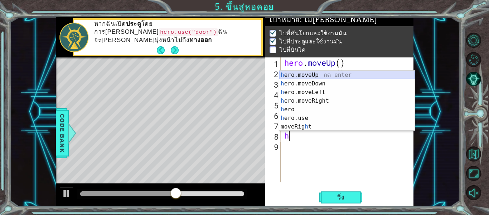
click at [310, 75] on div "h ero.moveUp กด enter h ero.moveDown กด enter h ero.moveLeft กด enter h ero.mov…" at bounding box center [346, 109] width 135 height 77
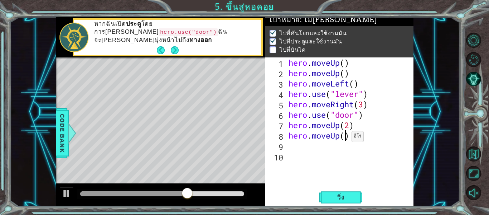
click at [345, 138] on div "hero . moveUp ( ) hero . moveUp ( ) hero . moveLeft ( ) hero . use ( "lever" ) …" at bounding box center [351, 129] width 129 height 145
click at [336, 198] on span "วิ่ง" at bounding box center [340, 196] width 21 height 7
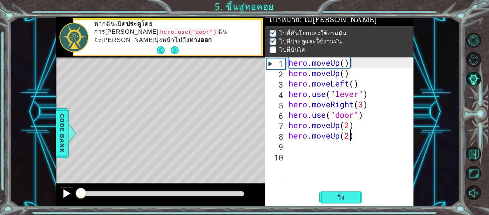
drag, startPoint x: 156, startPoint y: 188, endPoint x: 78, endPoint y: 188, distance: 77.7
click at [72, 187] on div at bounding box center [160, 194] width 209 height 23
click at [68, 193] on div at bounding box center [66, 192] width 9 height 9
type textarea "hero.moveUp()"
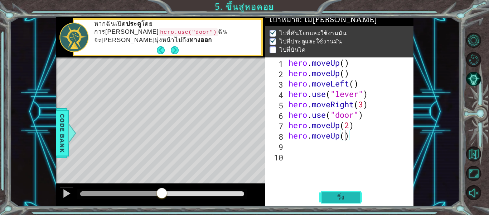
click at [333, 200] on span "วิ่ง" at bounding box center [340, 196] width 21 height 7
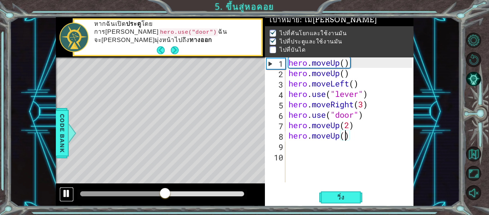
click at [63, 189] on div at bounding box center [66, 192] width 9 height 9
click at [368, 142] on div "hero . moveUp ( ) hero . moveUp ( ) hero . moveLeft ( ) hero . use ( "lever" ) …" at bounding box center [351, 129] width 129 height 145
click at [358, 132] on div "hero . moveUp ( ) hero . moveUp ( ) hero . moveLeft ( ) hero . use ( "lever" ) …" at bounding box center [351, 129] width 129 height 145
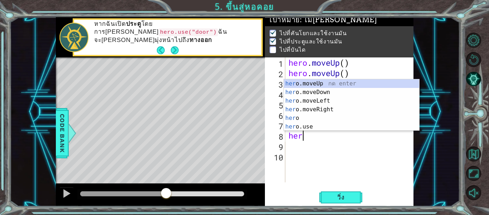
type textarea "h"
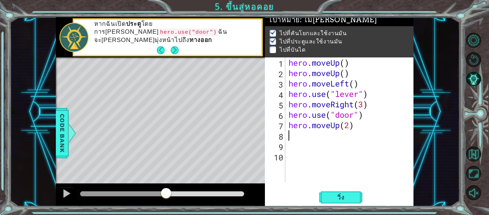
type textarea "h"
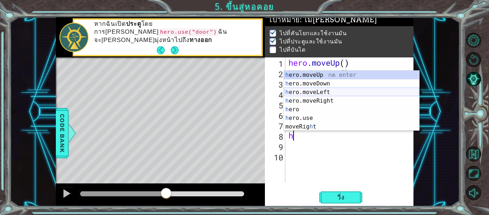
click at [323, 93] on div "h ero.moveUp กด enter h ero.moveDown กด enter h ero.moveLeft กด enter h ero.mov…" at bounding box center [351, 109] width 135 height 77
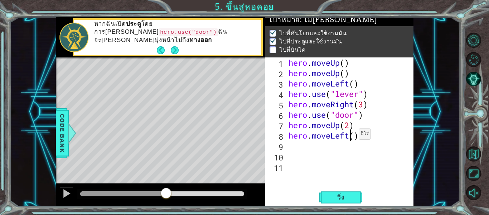
click at [352, 135] on div "hero . moveUp ( ) hero . moveUp ( ) hero . moveLeft ( ) hero . use ( "lever" ) …" at bounding box center [351, 129] width 129 height 145
click at [355, 137] on div "hero . moveUp ( ) hero . moveUp ( ) hero . moveLeft ( ) hero . use ( "lever" ) …" at bounding box center [351, 129] width 129 height 145
type textarea "hero.moveLeft(2)"
click at [334, 194] on span "วิ่ง" at bounding box center [340, 196] width 21 height 7
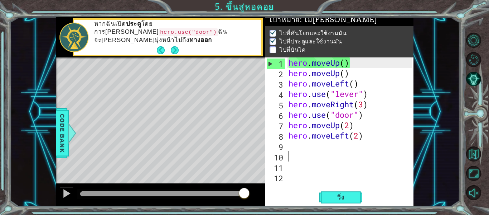
click at [304, 155] on div "hero . moveUp ( ) hero . moveUp ( ) hero . moveLeft ( ) hero . use ( "lever" ) …" at bounding box center [351, 129] width 129 height 145
click at [308, 150] on div "hero . moveUp ( ) hero . moveUp ( ) hero . moveLeft ( ) hero . use ( "lever" ) …" at bounding box center [351, 129] width 129 height 145
type textarea "h"
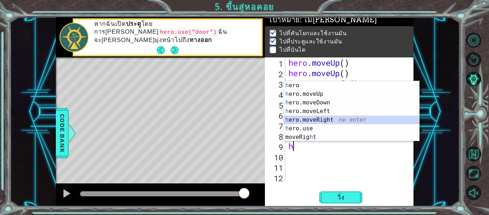
click at [321, 119] on div "h ero กด enter h ero.moveUp กด enter h ero.moveDown กด enter h ero.moveLeft กด …" at bounding box center [351, 119] width 135 height 77
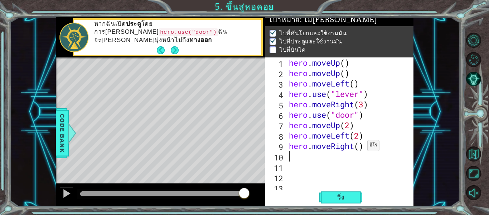
click at [361, 146] on div "hero . moveUp ( ) hero . moveUp ( ) hero . moveLeft ( ) hero . use ( "lever" ) …" at bounding box center [349, 129] width 123 height 145
click at [342, 198] on span "วิ่ง" at bounding box center [340, 196] width 21 height 7
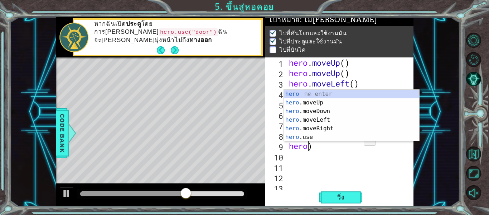
scroll to position [0, 0]
type textarea ")"
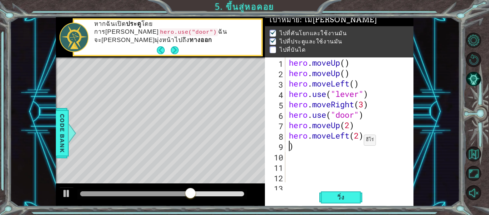
scroll to position [0, 0]
click at [298, 143] on div "hero . moveUp ( ) hero . moveUp ( ) hero . moveLeft ( ) hero . use ( "lever" ) …" at bounding box center [349, 129] width 123 height 145
type textarea "h"
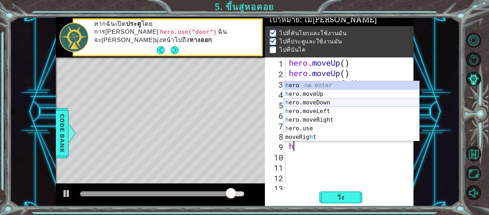
click at [321, 104] on div "h ero กด enter h ero.moveUp กด enter h ero.moveDown กด enter h ero.moveLeft กด …" at bounding box center [351, 119] width 135 height 77
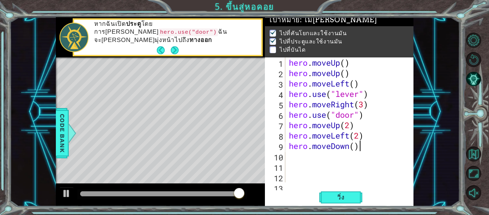
click at [358, 146] on div "hero . moveUp ( ) hero . moveUp ( ) hero . moveLeft ( ) hero . use ( "lever" ) …" at bounding box center [349, 129] width 123 height 145
click at [356, 146] on div "hero . moveUp ( ) hero . moveUp ( ) hero . moveLeft ( ) hero . use ( "lever" ) …" at bounding box center [349, 129] width 123 height 145
type textarea "hero.moveDown(2)"
click at [332, 189] on div "1 2 3 4 5 6 7 8 9 10 11 12 13 hero . moveUp ( ) hero . moveUp ( ) hero . moveLe…" at bounding box center [339, 131] width 149 height 149
click at [333, 203] on button "วิ่ง" at bounding box center [340, 197] width 43 height 15
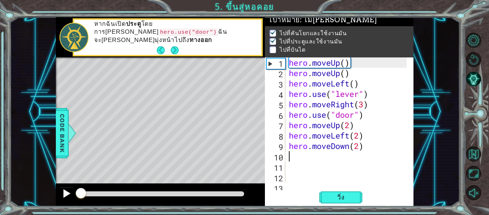
drag, startPoint x: 170, startPoint y: 191, endPoint x: 71, endPoint y: 191, distance: 99.9
click at [67, 190] on div at bounding box center [160, 194] width 209 height 23
click at [68, 191] on div at bounding box center [66, 192] width 9 height 9
click at [350, 149] on div "hero . moveUp ( ) hero . moveUp ( ) hero . moveLeft ( ) hero . use ( "lever" ) …" at bounding box center [349, 129] width 123 height 145
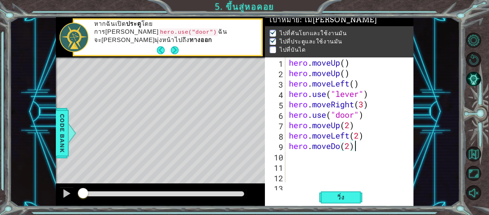
click at [355, 151] on div "hero . moveUp ( ) hero . moveUp ( ) hero . moveLeft ( ) hero . use ( "lever" ) …" at bounding box center [349, 129] width 123 height 145
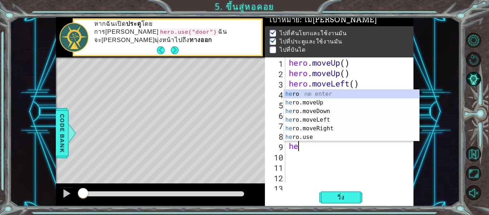
type textarea "h"
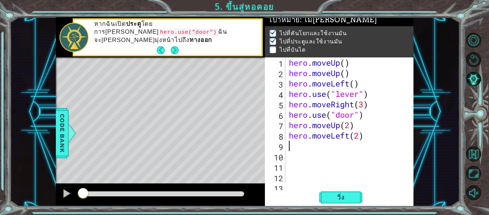
type textarea "h"
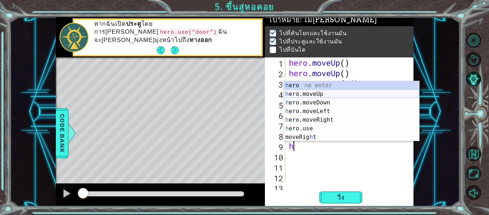
click at [312, 94] on div "h ero กด enter h ero.moveUp กด enter h ero.moveDown กด enter h ero.moveLeft กด …" at bounding box center [351, 119] width 135 height 77
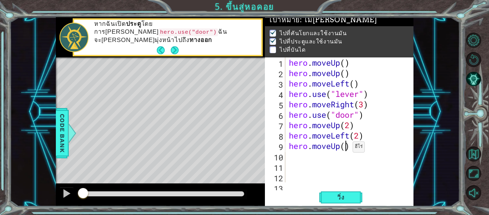
click at [347, 148] on div "hero . moveUp ( ) hero . moveUp ( ) hero . moveLeft ( ) hero . use ( "lever" ) …" at bounding box center [349, 129] width 123 height 145
type textarea "hero.moveUp(2)"
click at [341, 194] on span "วิ่ง" at bounding box center [340, 196] width 21 height 7
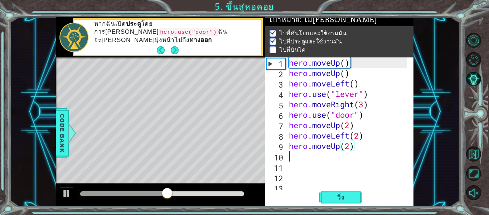
click at [365, 151] on div "hero . moveUp ( ) hero . moveUp ( ) hero . moveLeft ( ) hero . use ( "lever" ) …" at bounding box center [349, 129] width 123 height 145
click at [357, 148] on div "hero . moveUp ( ) hero . moveUp ( ) hero . moveLeft ( ) hero . use ( "lever" ) …" at bounding box center [349, 129] width 123 height 145
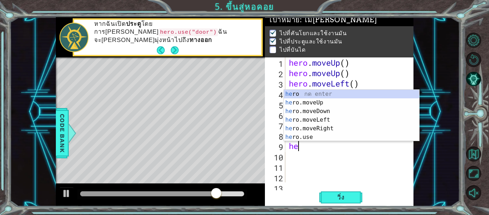
type textarea "h"
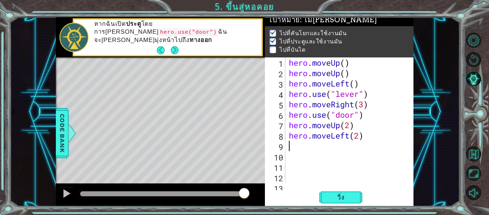
type textarea "h"
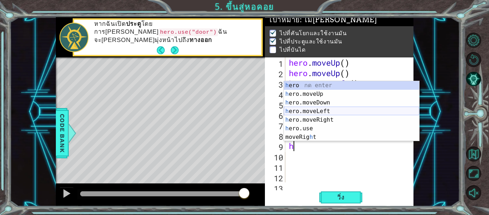
click at [326, 109] on div "h ero กด enter h ero.moveUp กด enter h ero.moveDown กด enter h ero.moveLeft กด …" at bounding box center [351, 119] width 135 height 77
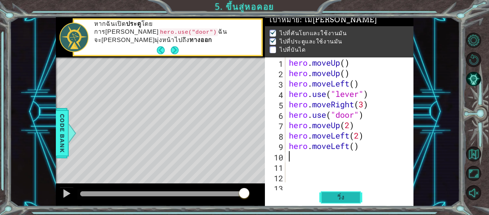
click at [338, 191] on button "วิ่ง" at bounding box center [340, 197] width 43 height 15
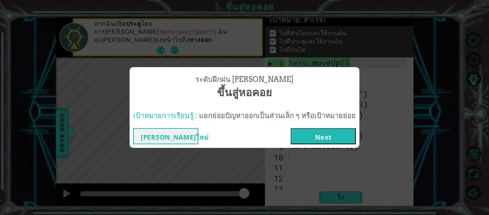
click at [338, 136] on button "Next" at bounding box center [323, 136] width 65 height 16
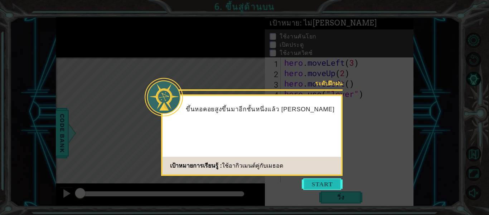
click at [337, 185] on button "Start" at bounding box center [322, 183] width 41 height 11
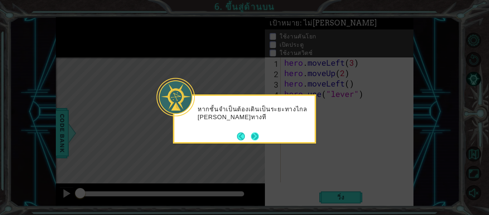
click at [256, 140] on button "Next" at bounding box center [255, 136] width 8 height 8
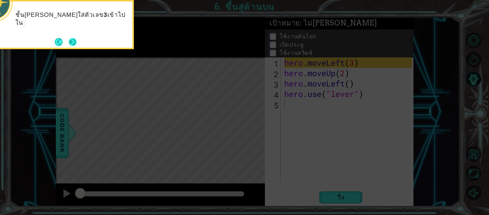
click at [71, 41] on button "Next" at bounding box center [73, 42] width 8 height 8
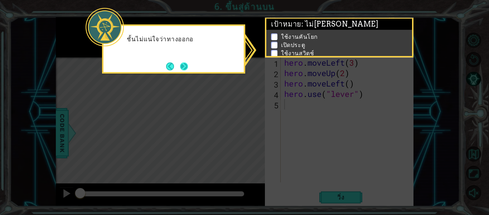
click at [180, 62] on button "Next" at bounding box center [184, 66] width 8 height 8
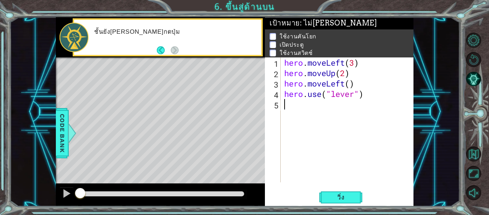
click at [314, 153] on div "hero . moveLeft ( 3 ) hero . moveUp ( 2 ) hero . moveLeft ( ) hero . use ( "lev…" at bounding box center [349, 129] width 133 height 145
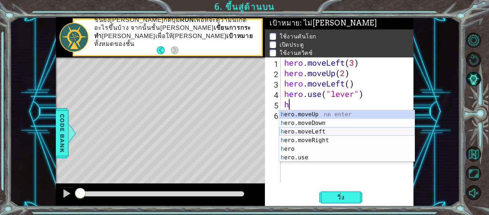
click at [296, 134] on div "h ero.moveUp กด enter h ero.moveDown กด enter h ero.moveLeft กด enter h ero.mov…" at bounding box center [346, 144] width 135 height 69
type textarea "hero.moveLeft(1)"
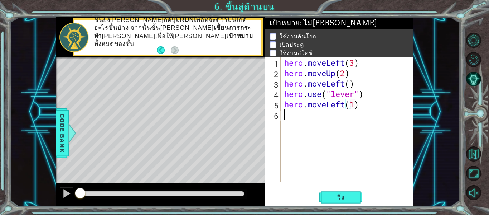
click at [285, 115] on div "hero . moveLeft ( 3 ) hero . moveUp ( 2 ) hero . moveLeft ( ) hero . use ( "lev…" at bounding box center [349, 129] width 133 height 145
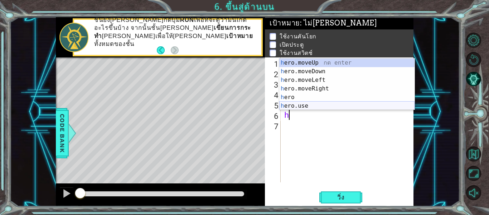
click at [298, 105] on div "h ero.moveUp กด enter h ero.moveDown กด enter h ero.moveLeft กด enter h ero.mov…" at bounding box center [346, 92] width 135 height 69
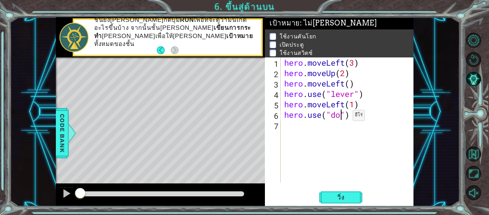
scroll to position [0, 3]
type textarea "hero.use("door")"
click at [292, 131] on div "hero . moveLeft ( 3 ) hero . moveUp ( 2 ) hero . moveLeft ( ) hero . use ( "lev…" at bounding box center [349, 129] width 133 height 145
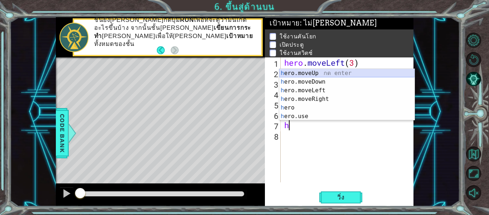
click at [314, 70] on div "h ero.moveUp กด enter h ero.moveDown กด enter h ero.moveLeft กด enter h ero.mov…" at bounding box center [346, 103] width 135 height 69
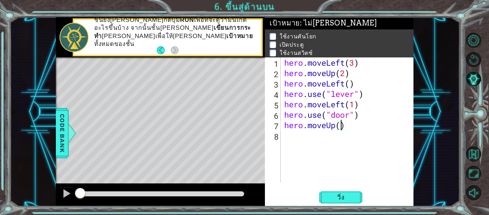
type textarea "hero.moveUp(2)"
click at [299, 135] on div "hero . moveLeft ( 3 ) hero . moveUp ( 2 ) hero . moveLeft ( ) hero . use ( "lev…" at bounding box center [349, 129] width 133 height 145
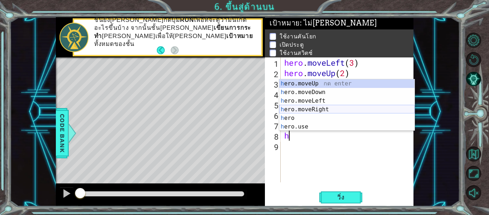
click at [311, 111] on div "h ero.moveUp กด enter h ero.moveDown กด enter h ero.moveLeft กด enter h ero.mov…" at bounding box center [346, 113] width 135 height 69
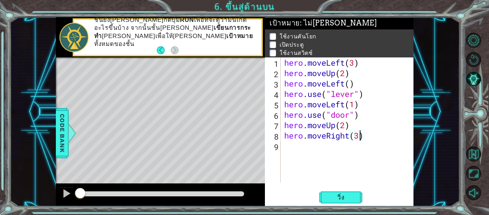
scroll to position [0, 3]
type textarea "hero.moveRight(3)"
click at [339, 197] on span "วิ่ง" at bounding box center [340, 196] width 21 height 7
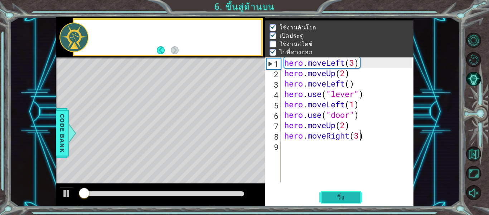
scroll to position [10, 0]
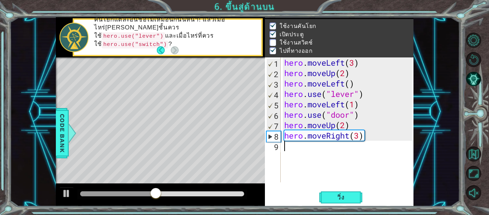
click at [295, 154] on div "hero . moveLeft ( 3 ) hero . moveUp ( 2 ) hero . moveLeft ( ) hero . use ( "lev…" at bounding box center [349, 129] width 133 height 145
type textarea "h"
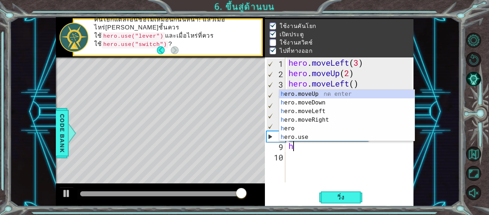
click at [313, 156] on div "hero . moveLeft ( 3 ) hero . moveUp ( 2 ) hero . moveLeft ( ) hero . use ( "lev…" at bounding box center [351, 129] width 129 height 145
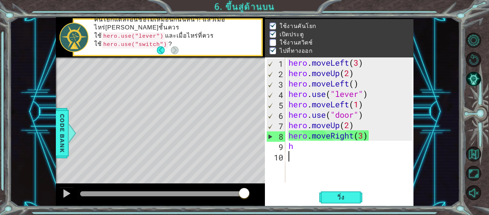
click at [316, 147] on div "hero . moveLeft ( 3 ) hero . moveUp ( 2 ) hero . moveLeft ( ) hero . use ( "lev…" at bounding box center [351, 129] width 129 height 145
click at [364, 136] on div "hero . moveLeft ( 3 ) hero . moveUp ( 2 ) hero . moveLeft ( ) hero . use ( "lev…" at bounding box center [351, 129] width 129 height 145
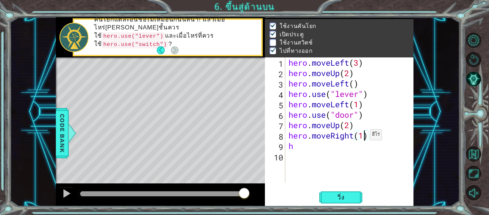
scroll to position [0, 3]
click at [300, 150] on div "hero . moveLeft ( 3 ) hero . moveUp ( 2 ) hero . moveLeft ( ) hero . use ( "lev…" at bounding box center [351, 129] width 129 height 145
type textarea "h"
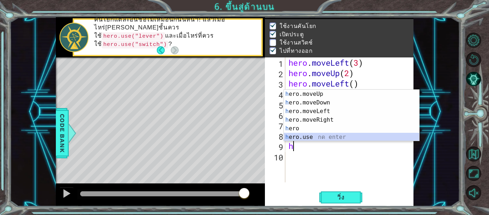
click at [321, 137] on div "h ero.moveUp กด enter h ero.moveDown กด enter h ero.moveLeft กด enter h ero.mov…" at bounding box center [351, 124] width 135 height 69
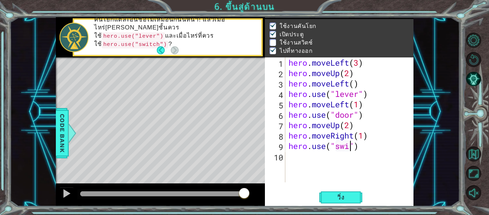
scroll to position [0, 3]
type textarea "hero.use("switch")"
click at [290, 159] on div "hero . moveLeft ( 3 ) hero . moveUp ( 2 ) hero . moveLeft ( ) hero . use ( "lev…" at bounding box center [351, 129] width 129 height 145
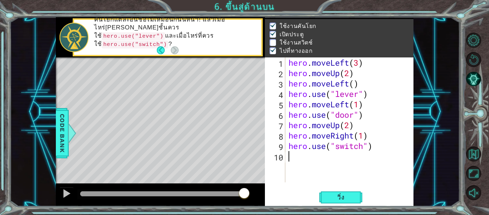
type textarea "h"
click at [342, 198] on span "วิ่ง" at bounding box center [340, 196] width 21 height 7
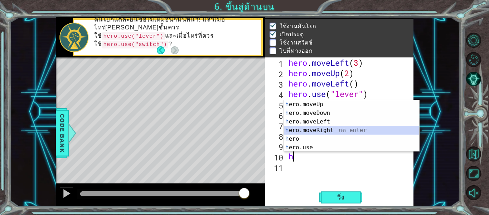
click at [309, 129] on div "h ero.moveUp กด enter h ero.moveDown กด enter h ero.moveLeft กด enter h ero.mov…" at bounding box center [351, 134] width 135 height 69
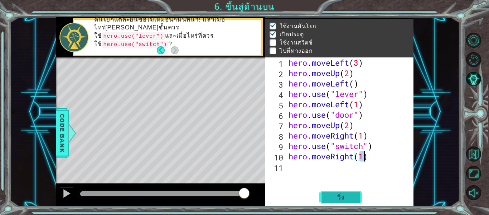
click at [353, 200] on button "วิ่ง" at bounding box center [340, 197] width 43 height 15
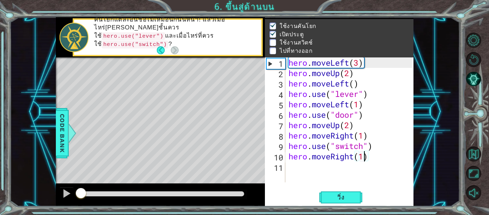
drag, startPoint x: 241, startPoint y: 192, endPoint x: 53, endPoint y: 213, distance: 189.9
click at [53, 213] on div "1 ההההההההההההההההההההההההההההההההההההההההההההההההההההההההההההההההההההההההההההה…" at bounding box center [244, 107] width 489 height 215
click at [63, 189] on div at bounding box center [66, 192] width 9 height 9
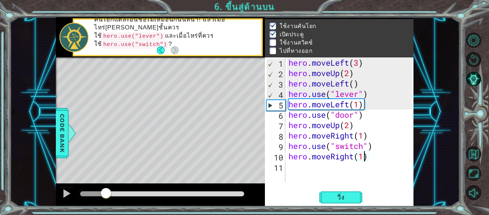
drag, startPoint x: 170, startPoint y: 191, endPoint x: 74, endPoint y: 201, distance: 96.2
click at [74, 201] on div at bounding box center [160, 194] width 209 height 23
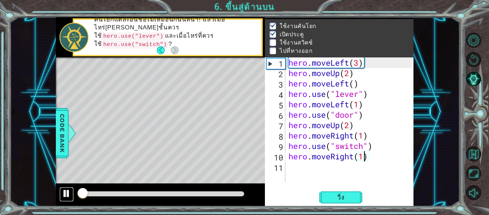
click at [72, 196] on button at bounding box center [66, 194] width 14 height 15
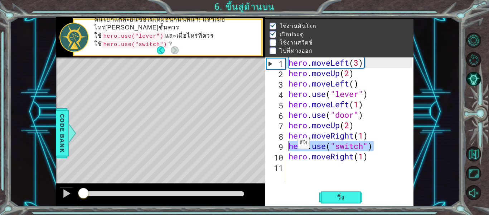
drag, startPoint x: 375, startPoint y: 146, endPoint x: 291, endPoint y: 145, distance: 83.8
click at [291, 145] on div "hero . moveLeft ( 3 ) hero . moveUp ( 2 ) hero . moveLeft ( ) hero . use ( "lev…" at bounding box center [351, 129] width 129 height 145
type textarea "hero.use("switch")"
drag, startPoint x: 317, startPoint y: 146, endPoint x: 337, endPoint y: 174, distance: 34.2
click at [337, 174] on div "hero . moveLeft ( 3 ) hero . moveUp ( 2 ) hero . moveLeft ( ) hero . use ( "lev…" at bounding box center [351, 129] width 129 height 145
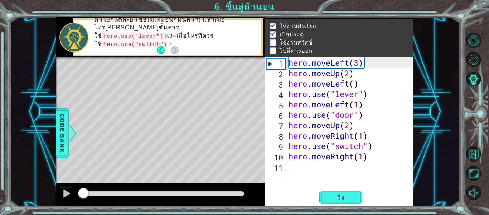
drag, startPoint x: 330, startPoint y: 171, endPoint x: 314, endPoint y: 175, distance: 15.9
click at [314, 175] on div "hero . moveLeft ( 3 ) hero . moveUp ( 2 ) hero . moveLeft ( ) hero . use ( "lev…" at bounding box center [351, 129] width 129 height 145
click at [374, 144] on div "hero . moveLeft ( 3 ) hero . moveUp ( 2 ) hero . moveLeft ( ) hero . use ( "lev…" at bounding box center [351, 129] width 129 height 145
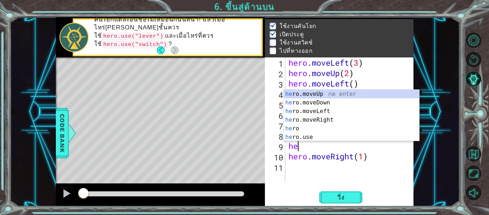
type textarea "h"
click at [298, 118] on div "h ero.moveUp กด enter h ero.moveDown กด enter h ero.moveLeft กด enter h ero.mov…" at bounding box center [351, 124] width 135 height 69
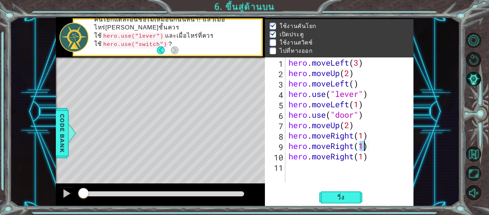
click at [371, 158] on div "hero . moveLeft ( 3 ) hero . moveUp ( 2 ) hero . moveLeft ( ) hero . use ( "lev…" at bounding box center [351, 129] width 129 height 145
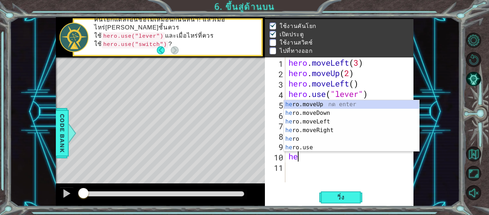
type textarea "h"
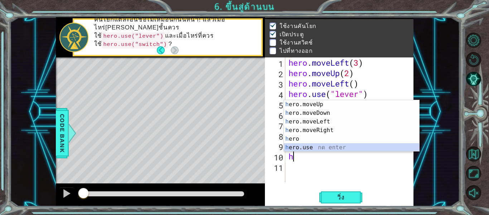
click at [324, 147] on div "h ero.moveUp กด enter h ero.moveDown กด enter h ero.moveLeft กด enter h ero.mov…" at bounding box center [351, 134] width 135 height 69
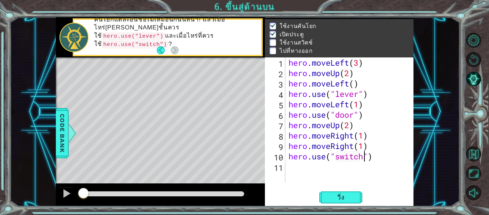
scroll to position [0, 4]
type textarea "hero.use("switch")"
click at [343, 198] on span "วิ่ง" at bounding box center [340, 196] width 21 height 7
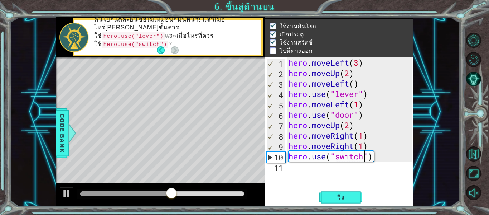
click at [323, 173] on div "hero . moveLeft ( 3 ) hero . moveUp ( 2 ) hero . moveLeft ( ) hero . use ( "lev…" at bounding box center [351, 129] width 129 height 145
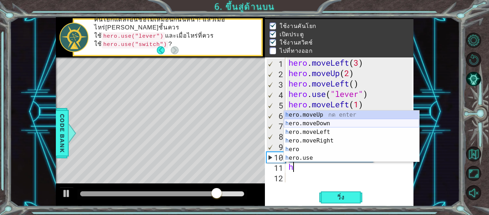
click at [331, 122] on div "h ero.moveUp กด enter h ero.moveDown กด enter h ero.moveLeft กด enter h ero.mov…" at bounding box center [351, 144] width 135 height 69
type textarea "hero.moveDown(1)"
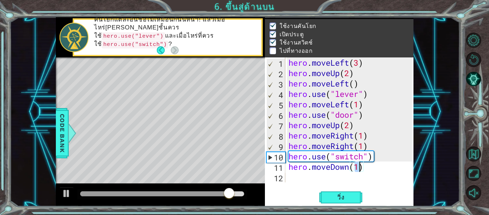
click at [362, 173] on div "hero . moveLeft ( 3 ) hero . moveUp ( 2 ) hero . moveLeft ( ) hero . use ( "lev…" at bounding box center [351, 129] width 129 height 145
click at [369, 168] on div "hero . moveLeft ( 3 ) hero . moveUp ( 2 ) hero . moveLeft ( ) hero . use ( "lev…" at bounding box center [351, 129] width 129 height 145
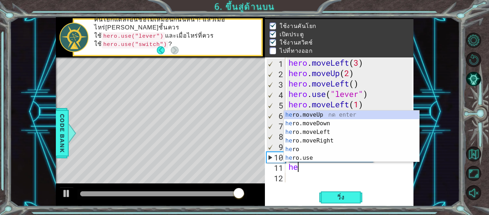
type textarea "h"
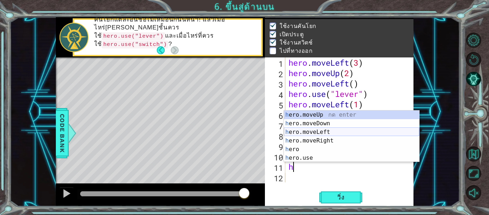
click at [322, 133] on div "h ero.moveUp กด enter h ero.moveDown กด enter h ero.moveLeft กด enter h ero.mov…" at bounding box center [351, 144] width 135 height 69
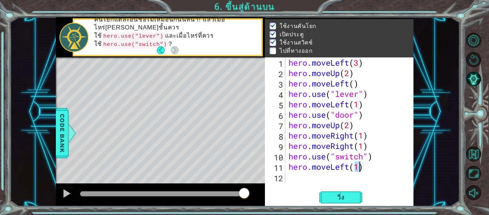
click at [344, 187] on div "hero.moveLeft(1) 1 2 3 4 5 6 7 8 9 10 11 12 hero . moveLeft ( 3 ) hero . moveUp…" at bounding box center [339, 131] width 149 height 149
click at [345, 193] on button "วิ่ง" at bounding box center [340, 197] width 43 height 15
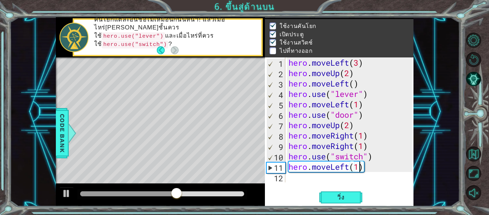
click at [367, 169] on div "hero . moveLeft ( 3 ) hero . moveUp ( 2 ) hero . moveLeft ( ) hero . use ( "lev…" at bounding box center [351, 129] width 129 height 145
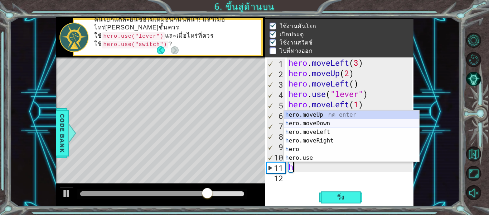
click at [322, 120] on div "h ero.moveUp กด enter h ero.moveDown กด enter h ero.moveLeft กด enter h ero.mov…" at bounding box center [351, 144] width 135 height 69
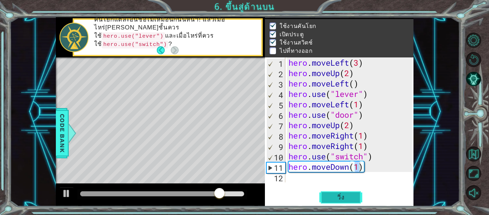
click at [352, 195] on button "วิ่ง" at bounding box center [340, 197] width 43 height 15
click at [365, 170] on div "hero . moveLeft ( 3 ) hero . moveUp ( 2 ) hero . moveLeft ( ) hero . use ( "lev…" at bounding box center [351, 129] width 129 height 145
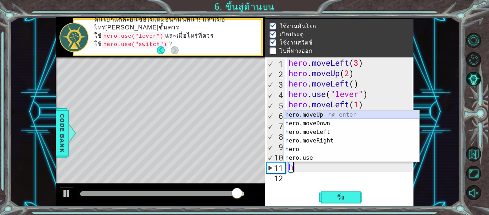
click at [311, 114] on div "h ero.moveUp กด enter h ero.moveDown กด enter h ero.moveLeft กด enter h ero.mov…" at bounding box center [351, 144] width 135 height 69
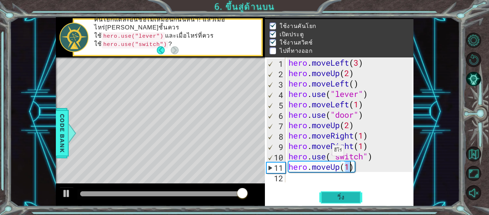
click at [335, 198] on span "วิ่ง" at bounding box center [340, 196] width 21 height 7
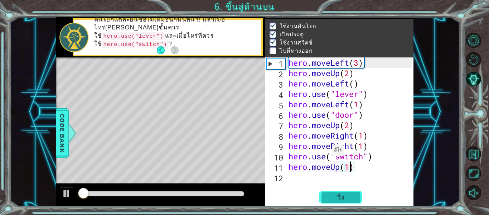
click at [335, 198] on span "วิ่ง" at bounding box center [340, 196] width 21 height 7
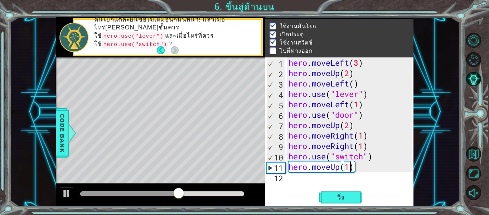
click at [366, 171] on div "hero . moveLeft ( 3 ) hero . moveUp ( 2 ) hero . moveLeft ( ) hero . use ( "lev…" at bounding box center [351, 129] width 129 height 145
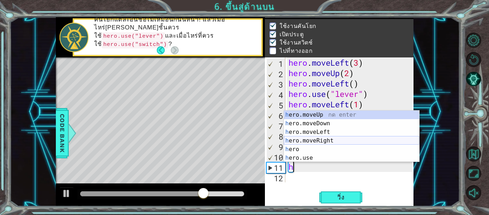
click at [326, 139] on div "h ero.moveUp กด enter h ero.moveDown กด enter h ero.moveLeft กด enter h ero.mov…" at bounding box center [351, 144] width 135 height 69
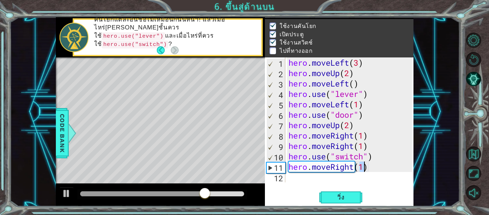
type textarea "hero.moveRight(1)"
click at [342, 194] on span "วิ่ง" at bounding box center [340, 196] width 21 height 7
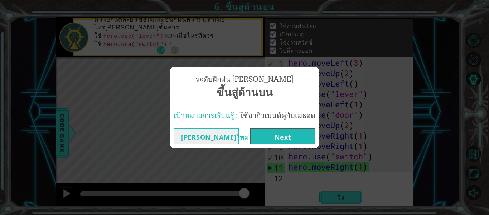
click at [300, 136] on button "Next" at bounding box center [282, 136] width 65 height 16
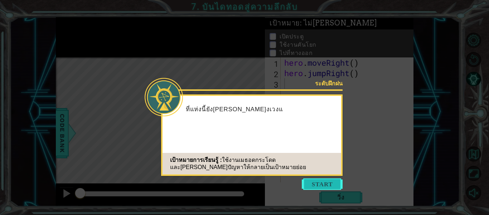
click at [321, 181] on button "Start" at bounding box center [322, 183] width 41 height 11
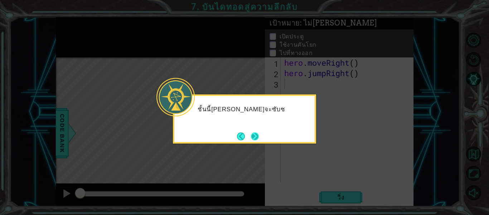
click at [251, 136] on button "Next" at bounding box center [255, 136] width 8 height 8
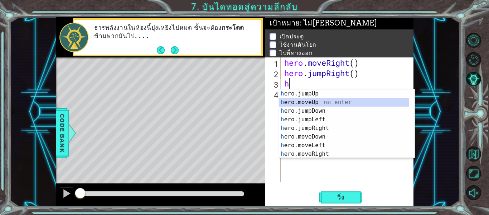
click at [324, 103] on div "h ero.jumpUp กด enter h ero.moveUp กด enter h ero.jumpDown กด enter h ero.jumpL…" at bounding box center [344, 132] width 130 height 86
type textarea "hero.moveUp(1)"
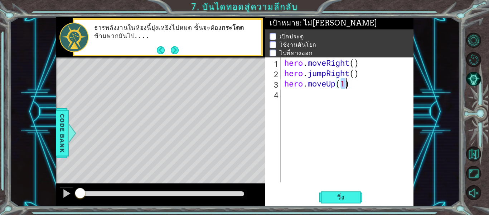
click at [312, 103] on div "hero . moveRight ( ) hero . jumpRight ( ) hero . moveUp ( 1 )" at bounding box center [349, 129] width 133 height 145
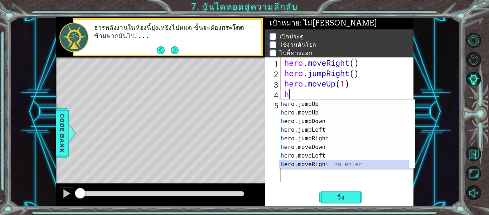
click at [329, 163] on div "h ero.jumpUp กด enter h ero.moveUp กด enter h ero.jumpDown กด enter h ero.jumpL…" at bounding box center [344, 143] width 130 height 86
type textarea "hero.moveRight(1)"
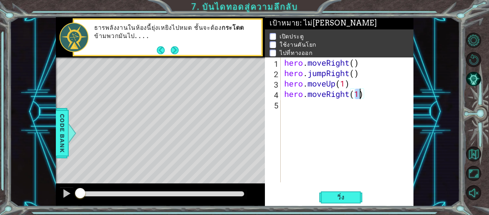
click at [297, 108] on div "hero . moveRight ( ) hero . jumpRight ( ) hero . moveUp ( 1 ) hero . moveRight …" at bounding box center [349, 129] width 133 height 145
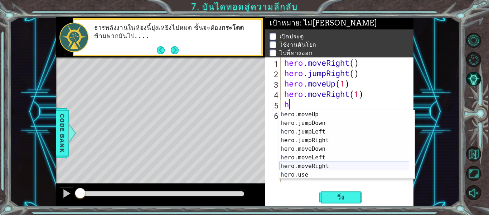
scroll to position [9, 0]
click at [307, 172] on div "h ero.moveUp กด enter h ero.jumpDown กด enter h ero.jumpLeft กด enter h ero.jum…" at bounding box center [344, 153] width 130 height 86
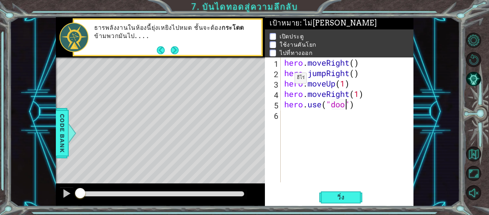
scroll to position [0, 3]
type textarea "hero.use("door")"
click at [303, 116] on div "hero . moveRight ( ) hero . jumpRight ( ) hero . moveUp ( 1 ) hero . moveRight …" at bounding box center [349, 129] width 133 height 145
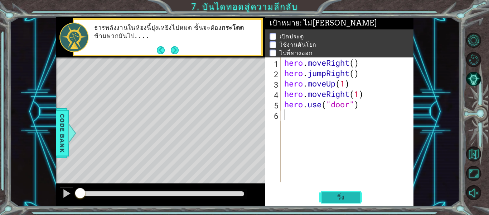
click at [338, 199] on span "วิ่ง" at bounding box center [340, 196] width 21 height 7
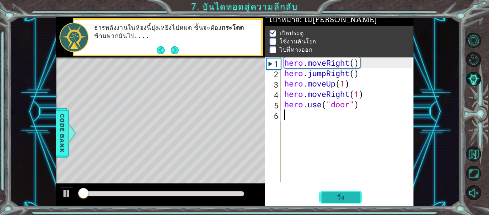
scroll to position [6, 0]
drag, startPoint x: 301, startPoint y: 113, endPoint x: 293, endPoint y: 122, distance: 11.9
click at [293, 122] on div "hero . moveRight ( ) hero . jumpRight ( ) hero . moveUp ( 1 ) hero . moveRight …" at bounding box center [349, 129] width 133 height 145
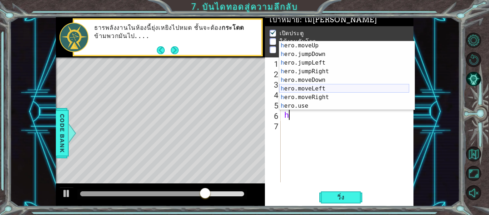
scroll to position [9, 0]
click at [317, 98] on div "h ero.moveUp กด enter h ero.jumpDown กด enter h ero.jumpLeft กด enter h ero.jum…" at bounding box center [344, 84] width 130 height 86
type textarea "hero.moveRight(1)"
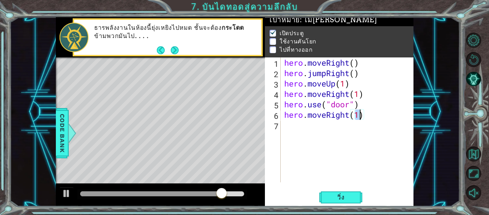
click at [301, 125] on div "hero . moveRight ( ) hero . jumpRight ( ) hero . moveUp ( 1 ) hero . moveRight …" at bounding box center [349, 129] width 133 height 145
click at [359, 116] on div "hero . moveRight ( ) hero . jumpRight ( ) hero . moveUp ( 1 ) hero . moveRight …" at bounding box center [349, 129] width 133 height 145
click at [335, 202] on button "วิ่ง" at bounding box center [340, 197] width 43 height 15
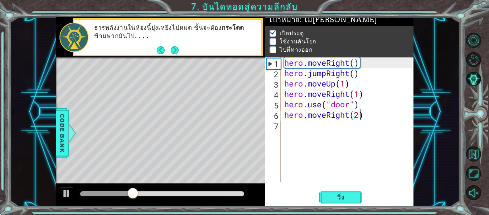
click at [378, 112] on div "hero . moveRight ( ) hero . jumpRight ( ) hero . moveUp ( 1 ) hero . moveRight …" at bounding box center [349, 129] width 133 height 145
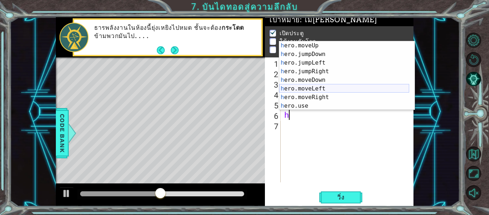
scroll to position [9, 0]
click at [327, 90] on div "h ero.moveUp กด enter h ero.jumpDown กด enter h ero.jumpLeft กด enter h ero.jum…" at bounding box center [344, 84] width 130 height 86
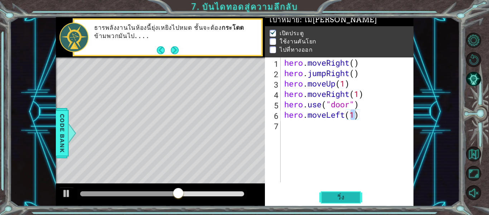
click at [346, 194] on span "วิ่ง" at bounding box center [340, 196] width 21 height 7
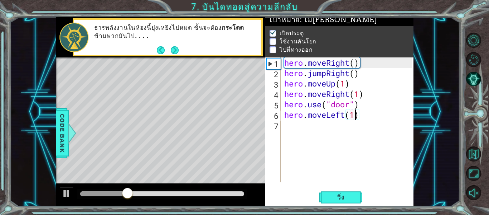
click at [362, 116] on div "hero . moveRight ( ) hero . jumpRight ( ) hero . moveUp ( 1 ) hero . moveRight …" at bounding box center [349, 129] width 133 height 145
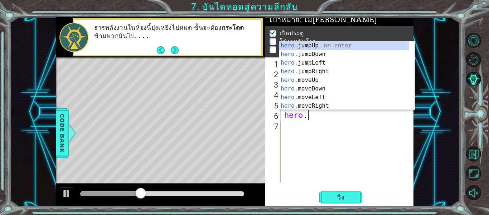
scroll to position [0, 0]
type textarea "h"
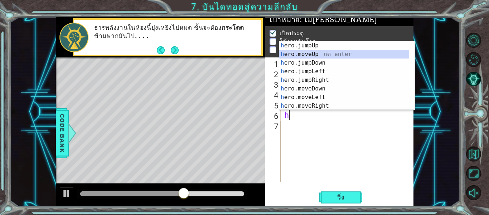
click at [309, 55] on div "h ero.jumpUp กด enter h ero.moveUp กด enter h ero.jumpDown กด enter h ero.jumpL…" at bounding box center [344, 84] width 130 height 86
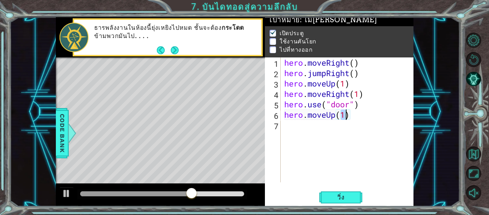
type textarea "hero.moveUp(1)"
click at [345, 206] on div "hero.moveUp(1) 1 2 3 4 5 6 7 hero . moveRight ( ) hero . jumpRight ( ) hero . m…" at bounding box center [339, 131] width 149 height 149
click at [345, 202] on button "วิ่ง" at bounding box center [340, 197] width 43 height 15
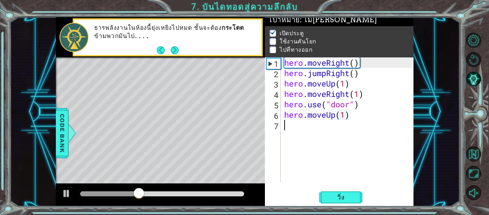
click at [290, 128] on div "hero . moveRight ( ) hero . jumpRight ( ) hero . moveUp ( 1 ) hero . moveRight …" at bounding box center [349, 129] width 133 height 145
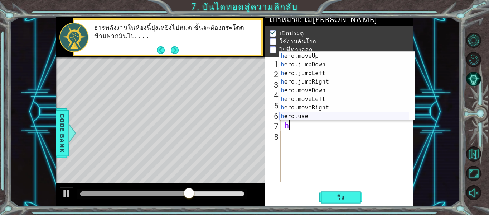
scroll to position [9, 0]
click at [320, 109] on div "h ero.moveUp กด enter h ero.jumpDown กด enter h ero.jumpLeft กด enter h ero.jum…" at bounding box center [344, 95] width 130 height 86
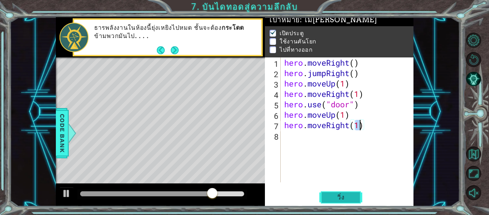
type textarea "hero.moveRight(1)"
click at [336, 197] on span "วิ่ง" at bounding box center [340, 196] width 21 height 7
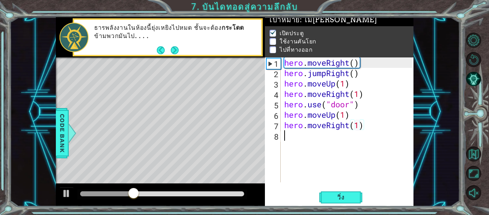
click at [375, 130] on div "hero . moveRight ( ) hero . jumpRight ( ) hero . moveUp ( 1 ) hero . moveRight …" at bounding box center [349, 129] width 133 height 145
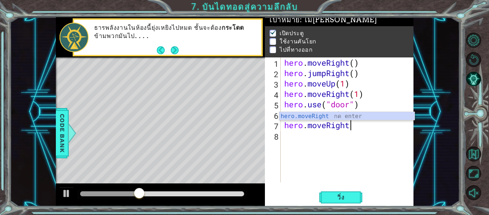
scroll to position [0, 0]
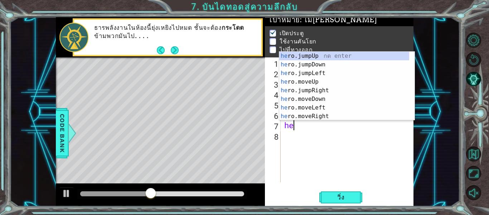
type textarea "h"
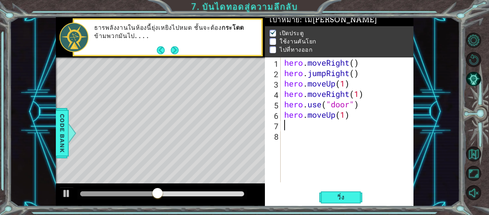
type textarea "h"
click at [310, 141] on div "hero . moveRight ( ) hero . jumpRight ( ) hero . moveUp ( 1 ) hero . moveRight …" at bounding box center [349, 129] width 133 height 145
click at [310, 133] on div "hero . moveRight ( ) hero . jumpRight ( ) hero . moveUp ( 1 ) hero . moveRight …" at bounding box center [349, 129] width 133 height 145
click at [310, 125] on div "hero . moveRight ( ) hero . jumpRight ( ) hero . moveUp ( 1 ) hero . moveRight …" at bounding box center [349, 129] width 133 height 145
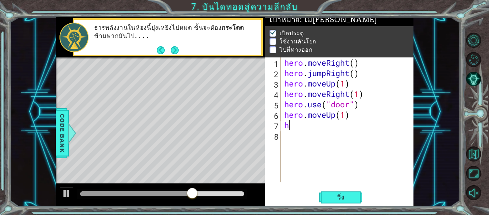
type textarea "h"
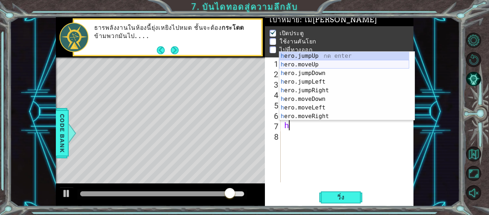
click at [317, 66] on div "h ero.jumpUp กด enter h ero.moveUp กด enter h ero.jumpDown กด enter h ero.jumpL…" at bounding box center [344, 95] width 130 height 86
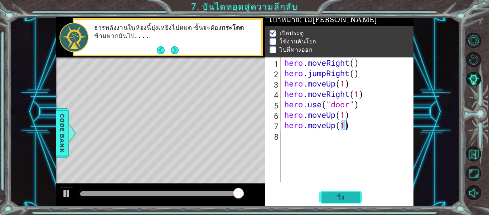
type textarea "hero.moveUp(1)"
click at [343, 199] on span "วิ่ง" at bounding box center [340, 196] width 21 height 7
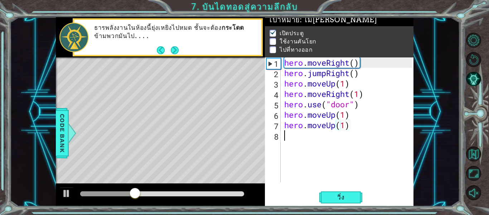
click at [291, 135] on div "hero . moveRight ( ) hero . jumpRight ( ) hero . moveUp ( 1 ) hero . moveRight …" at bounding box center [349, 129] width 133 height 145
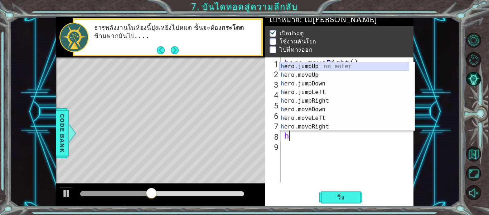
click at [312, 74] on div "h ero.jumpUp กด enter h ero.moveUp กด enter h ero.jumpDown กด enter h ero.jumpL…" at bounding box center [344, 105] width 130 height 86
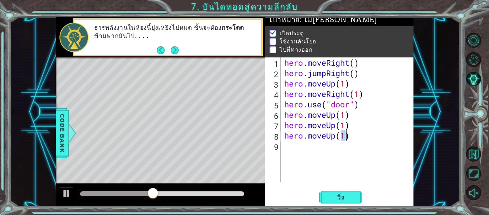
type textarea "hero.moveUp(1)"
click at [290, 150] on div "hero . moveRight ( ) hero . jumpRight ( ) hero . moveUp ( 1 ) hero . moveRight …" at bounding box center [349, 129] width 133 height 145
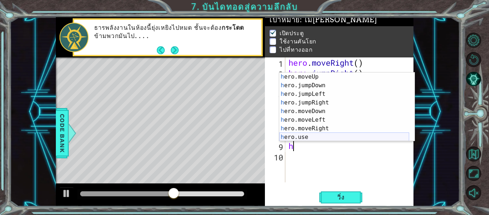
scroll to position [9, 0]
click at [312, 137] on div "h ero.moveUp กด enter h ero.jumpDown กด enter h ero.jumpLeft กด enter h ero.jum…" at bounding box center [344, 115] width 130 height 86
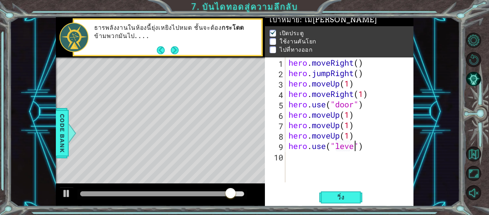
scroll to position [0, 3]
type textarea "hero.use("lever")"
drag, startPoint x: 337, startPoint y: 197, endPoint x: 317, endPoint y: 192, distance: 20.5
click at [316, 192] on div "วิ่ง" at bounding box center [340, 197] width 149 height 15
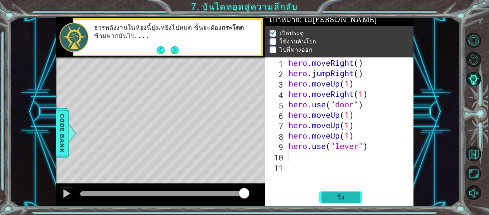
click at [340, 197] on span "วิ่ง" at bounding box center [340, 196] width 21 height 7
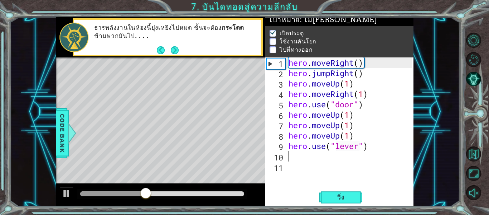
click at [358, 135] on div "hero . moveRight ( ) hero . jumpRight ( ) hero . moveUp ( 1 ) hero . moveRight …" at bounding box center [351, 129] width 129 height 145
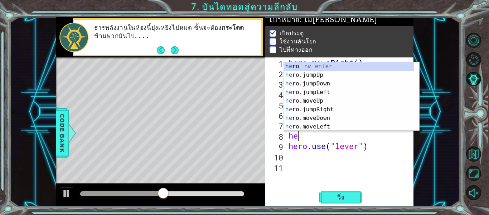
type textarea "h"
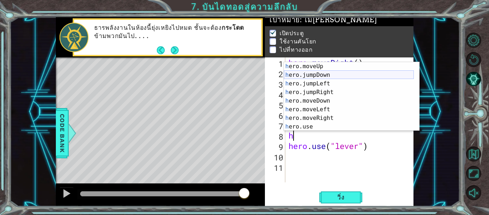
scroll to position [17, 0]
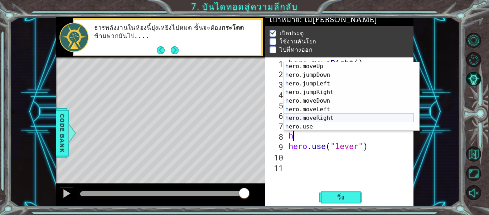
click at [318, 117] on div "h ero.moveUp กด enter h ero.jumpDown กด enter h ero.jumpLeft กด enter h ero.jum…" at bounding box center [349, 105] width 130 height 86
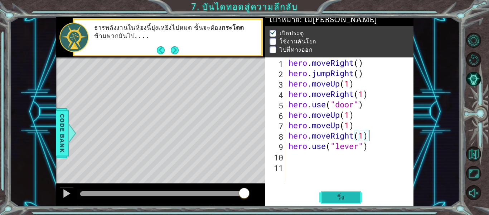
click at [338, 199] on span "วิ่ง" at bounding box center [340, 196] width 21 height 7
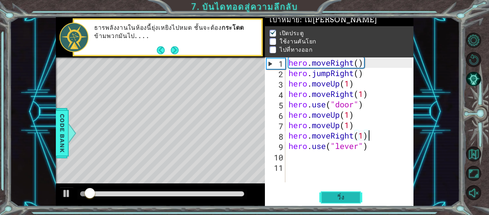
click at [349, 193] on button "วิ่ง" at bounding box center [340, 197] width 43 height 15
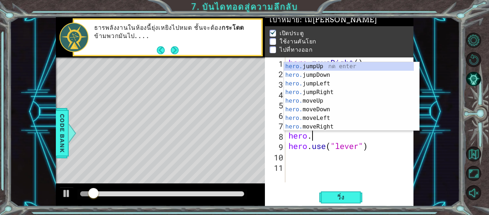
scroll to position [0, 0]
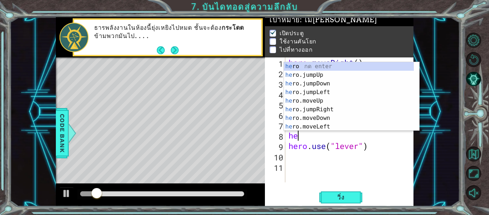
type textarea "h"
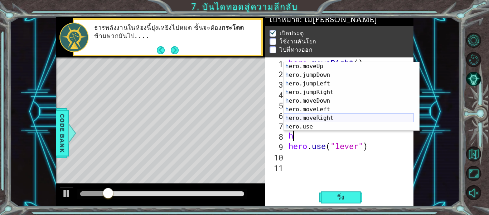
scroll to position [17, 0]
click at [324, 111] on div "h ero.moveUp กด enter h ero.jumpDown กด enter h ero.jumpLeft กด enter h ero.jum…" at bounding box center [349, 105] width 130 height 86
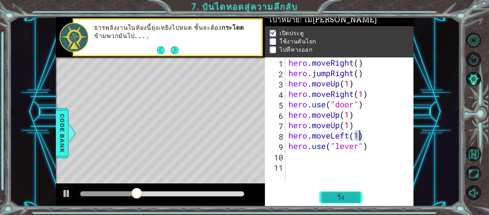
click at [352, 194] on button "วิ่ง" at bounding box center [340, 197] width 43 height 15
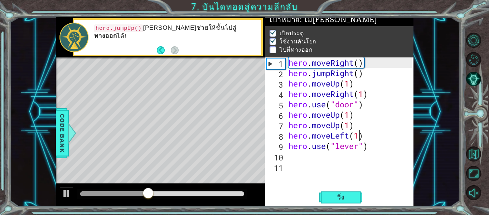
click at [281, 143] on div "9" at bounding box center [275, 146] width 19 height 10
type textarea "hero.use("lever")"
click at [288, 156] on div "hero . moveRight ( ) hero . jumpRight ( ) hero . moveUp ( 1 ) hero . moveRight …" at bounding box center [351, 129] width 129 height 145
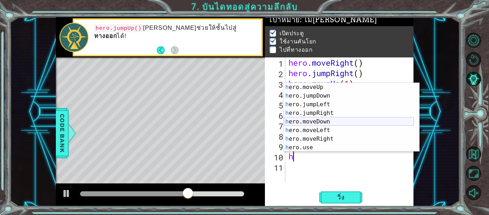
click at [313, 119] on div "h ero.moveUp กด enter h ero.jumpDown กด enter h ero.jumpLeft กด enter h ero.jum…" at bounding box center [349, 126] width 130 height 86
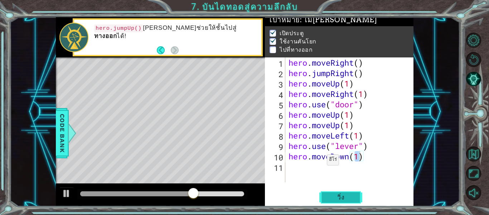
click at [330, 197] on button "วิ่ง" at bounding box center [340, 197] width 43 height 15
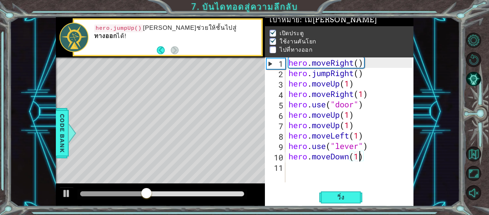
click at [375, 160] on div "hero . moveRight ( ) hero . jumpRight ( ) hero . moveUp ( 1 ) hero . moveRight …" at bounding box center [351, 129] width 129 height 145
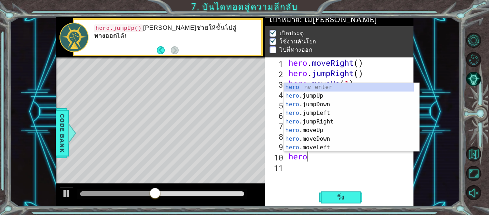
scroll to position [0, 0]
type textarea "h"
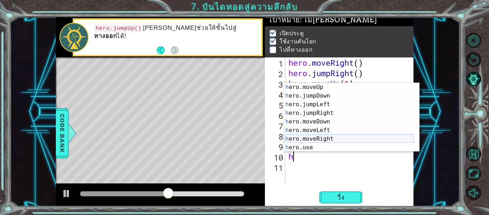
scroll to position [17, 0]
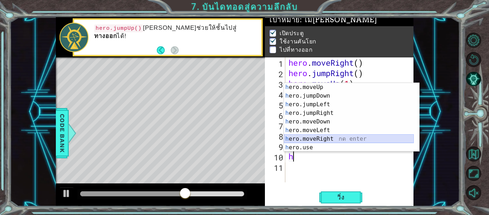
drag, startPoint x: 325, startPoint y: 136, endPoint x: 326, endPoint y: 141, distance: 5.5
click at [326, 141] on div "h ero.moveUp กด enter h ero.jumpDown กด enter h ero.jumpLeft กด enter h ero.jum…" at bounding box center [349, 126] width 130 height 86
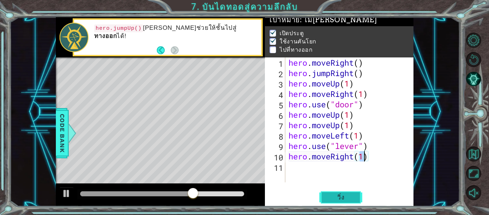
type textarea "hero.moveRight(1)"
click at [333, 195] on span "วิ่ง" at bounding box center [340, 196] width 21 height 7
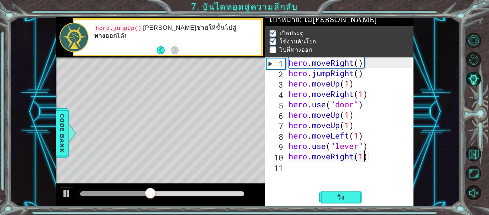
click at [309, 165] on div "hero . moveRight ( ) hero . jumpRight ( ) hero . moveUp ( 1 ) hero . moveRight …" at bounding box center [351, 129] width 129 height 145
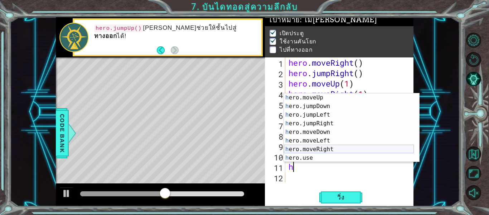
click at [316, 149] on div "h ero.moveUp กด enter h ero.jumpDown กด enter h ero.jumpLeft กด enter h ero.jum…" at bounding box center [349, 136] width 130 height 86
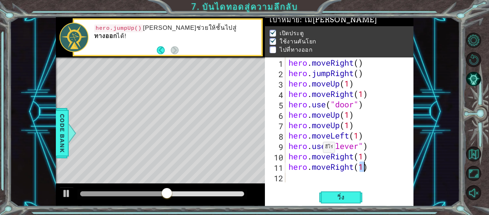
type textarea "hero.moveRight(1)"
click at [330, 182] on div "hero . moveRight ( ) hero . jumpRight ( ) hero . moveUp ( 1 ) hero . moveRight …" at bounding box center [351, 129] width 129 height 145
type textarea "h"
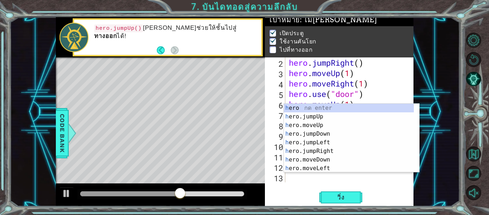
scroll to position [10, 0]
click at [326, 152] on div "h ero กด enter h ero.jumpUp กด enter h ero.moveUp กด enter h ero.jumpDown กด en…" at bounding box center [349, 147] width 130 height 86
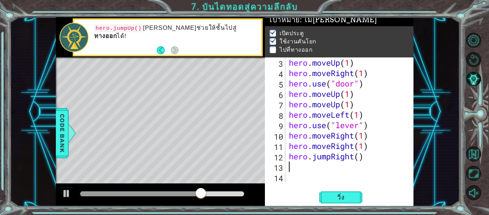
scroll to position [21, 0]
click at [336, 194] on span "วิ่ง" at bounding box center [340, 196] width 21 height 7
click at [358, 158] on div "hero . moveUp ( 1 ) hero . moveRight ( 1 ) hero . use ( "door" ) hero . moveUp …" at bounding box center [349, 129] width 123 height 145
click at [343, 198] on span "วิ่ง" at bounding box center [340, 196] width 21 height 7
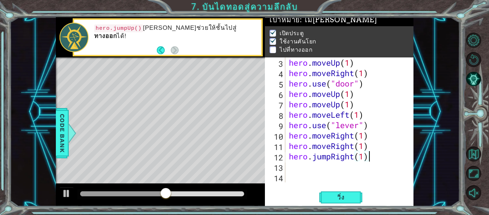
drag, startPoint x: 362, startPoint y: 157, endPoint x: 354, endPoint y: 154, distance: 9.5
click at [354, 154] on div "hero . moveUp ( 1 ) hero . moveRight ( 1 ) hero . use ( "door" ) hero . moveUp …" at bounding box center [349, 129] width 123 height 145
click at [371, 160] on div "hero . moveUp ( 1 ) hero . moveRight ( 1 ) hero . use ( "door" ) hero . moveUp …" at bounding box center [347, 119] width 119 height 125
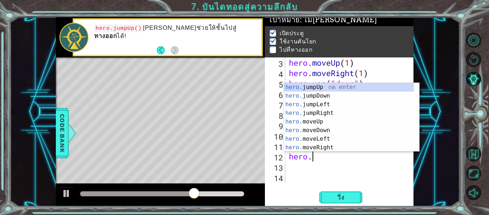
scroll to position [0, 0]
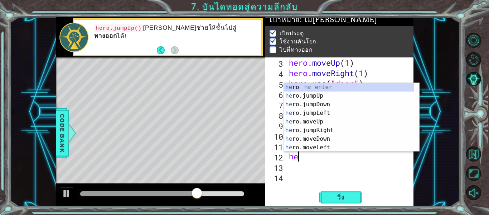
type textarea "h"
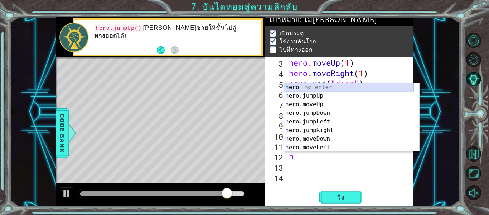
click at [320, 91] on div "h ero กด enter h ero.jumpUp กด enter h ero.moveUp กด enter h ero.jumpDown กด en…" at bounding box center [349, 126] width 130 height 86
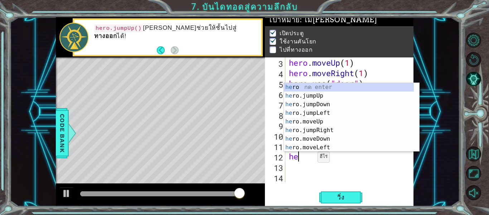
type textarea "h"
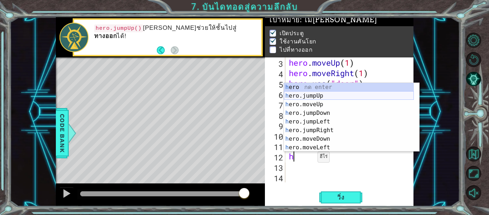
click at [320, 95] on div "h ero กด enter h ero.jumpUp กด enter h ero.moveUp กด enter h ero.jumpDown กด en…" at bounding box center [349, 126] width 130 height 86
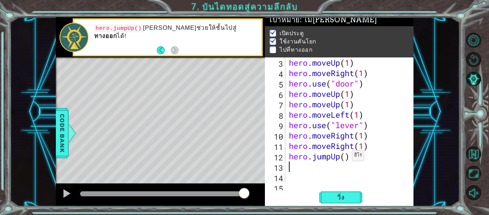
click at [346, 157] on div "hero . moveUp ( 1 ) hero . moveRight ( 1 ) hero . use ( "door" ) hero . moveUp …" at bounding box center [349, 129] width 123 height 145
type textarea "hero.jumpUp(1)"
click at [339, 202] on button "วิ่ง" at bounding box center [340, 197] width 43 height 15
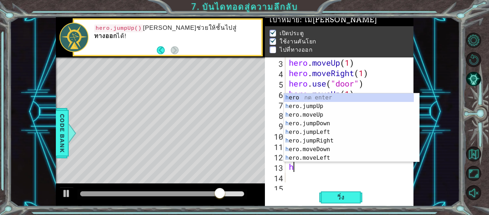
type textarea "h"
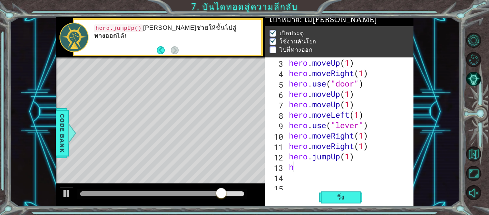
click at [305, 188] on div "h 3 4 5 6 7 8 9 10 11 12 13 14 15 hero . moveUp ( 1 ) hero . moveRight ( 1 ) he…" at bounding box center [339, 131] width 149 height 149
click at [311, 168] on div "hero . moveUp ( 1 ) hero . moveRight ( 1 ) hero . use ( "door" ) hero . moveUp …" at bounding box center [349, 129] width 123 height 145
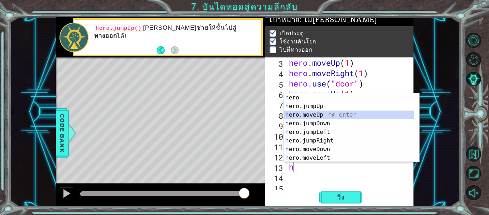
click at [323, 116] on div "h ero กด enter h ero.jumpUp กด enter h ero.moveUp กด enter h ero.jumpDown กด en…" at bounding box center [349, 136] width 130 height 86
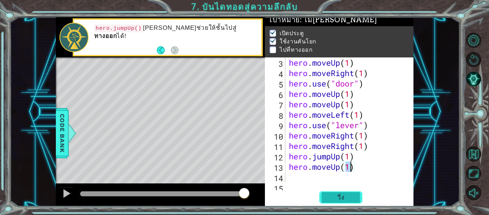
click at [343, 193] on button "วิ่ง" at bounding box center [340, 197] width 43 height 15
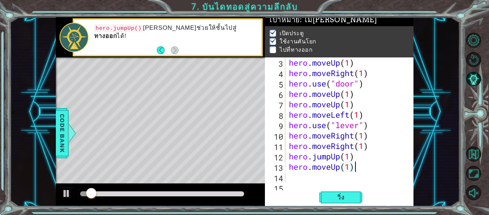
click at [359, 170] on div "hero . moveUp ( 1 ) hero . moveRight ( 1 ) hero . use ( "door" ) hero . moveUp …" at bounding box center [349, 129] width 123 height 145
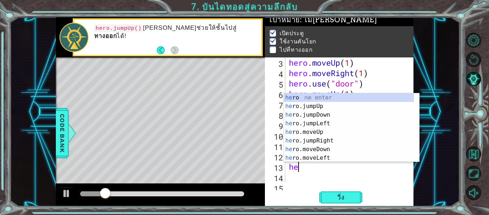
type textarea "h"
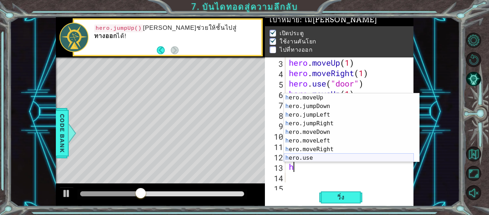
scroll to position [17, 0]
click at [318, 149] on div "h ero.moveUp กด enter h ero.jumpDown กด enter h ero.jumpLeft กด enter h ero.jum…" at bounding box center [349, 136] width 130 height 86
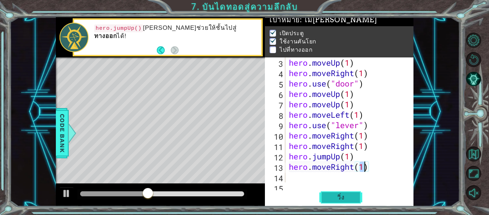
click at [343, 205] on button "วิ่ง" at bounding box center [340, 197] width 43 height 15
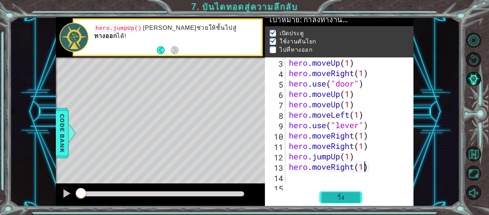
click at [340, 196] on span "วิ่ง" at bounding box center [340, 196] width 21 height 7
click at [371, 168] on div "hero . moveUp ( 1 ) hero . moveRight ( 1 ) hero . use ( "door" ) hero . moveUp …" at bounding box center [349, 129] width 123 height 145
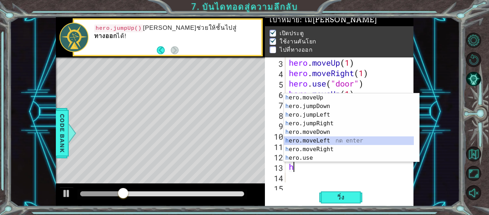
click at [325, 143] on div "h ero.moveUp กด enter h ero.jumpDown กด enter h ero.jumpLeft กด enter h ero.jum…" at bounding box center [349, 136] width 130 height 86
type textarea "hero.moveLeft(1)"
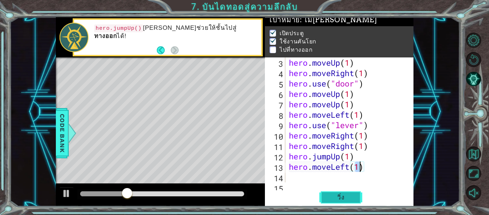
click at [336, 196] on span "วิ่ง" at bounding box center [340, 196] width 21 height 7
click at [376, 170] on div "hero . moveUp ( 1 ) hero . moveRight ( 1 ) hero . use ( "door" ) hero . moveUp …" at bounding box center [349, 129] width 123 height 145
click at [299, 178] on div "hero . moveUp ( 1 ) hero . moveRight ( 1 ) hero . use ( "door" ) hero . moveUp …" at bounding box center [349, 129] width 123 height 145
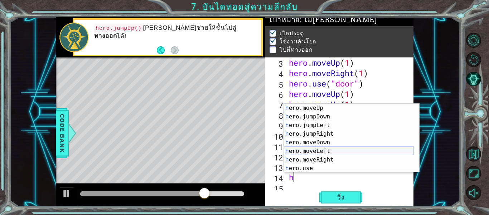
click at [323, 153] on div "h ero.moveUp กด enter h ero.jumpDown กด enter h ero.jumpLeft กด enter h ero.jum…" at bounding box center [349, 147] width 130 height 86
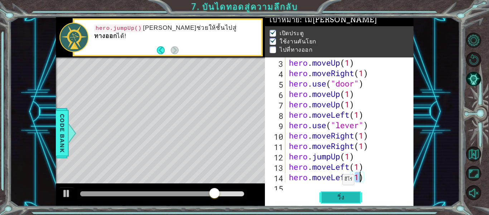
type textarea "hero.moveLeft(1)"
click at [343, 196] on span "วิ่ง" at bounding box center [340, 196] width 21 height 7
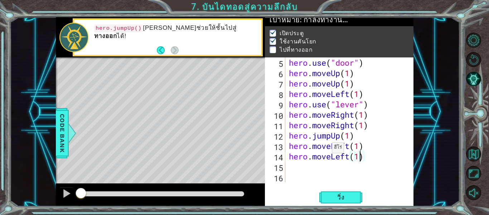
scroll to position [42, 0]
click at [201, 191] on div at bounding box center [162, 194] width 170 height 10
click at [201, 195] on div at bounding box center [162, 193] width 164 height 5
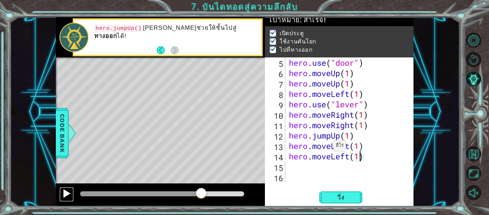
click at [66, 192] on div at bounding box center [66, 192] width 9 height 9
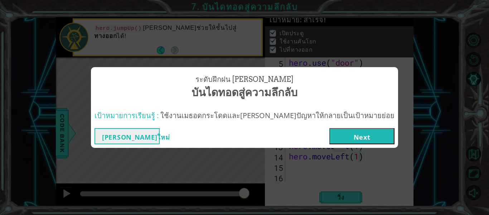
click at [341, 137] on button "Next" at bounding box center [362, 136] width 65 height 16
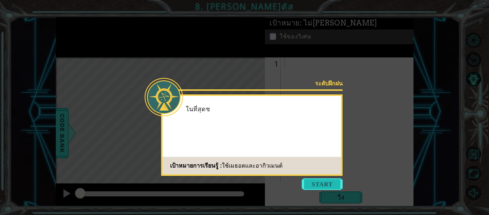
click at [317, 188] on button "Start" at bounding box center [322, 183] width 41 height 11
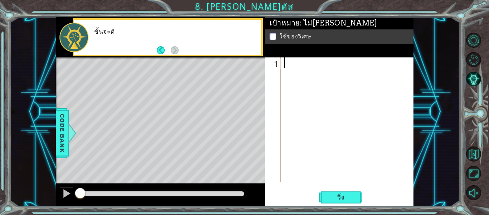
click at [296, 62] on div at bounding box center [349, 129] width 133 height 145
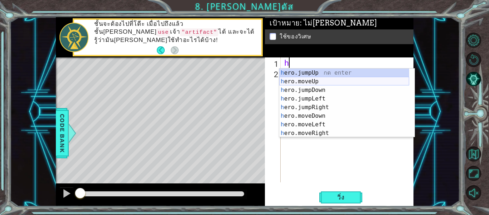
click at [318, 78] on div "h ero.jumpUp กด enter h ero.moveUp กด enter h ero.jumpDown กด enter h ero.jumpL…" at bounding box center [344, 111] width 130 height 86
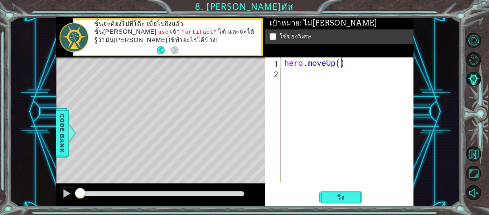
type textarea "hero.moveUp(2)"
click at [330, 74] on div "hero . moveUp ( 2 )" at bounding box center [349, 129] width 133 height 145
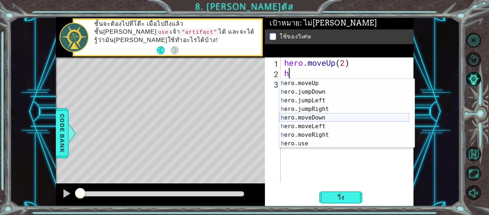
scroll to position [9, 0]
click at [322, 129] on div "h ero.moveUp กด enter h ero.jumpDown กด enter h ero.jumpLeft กด enter h ero.jum…" at bounding box center [344, 122] width 130 height 86
type textarea "hero.moveLeft(1)"
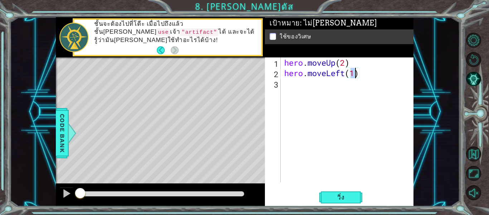
click at [309, 88] on div "hero . moveUp ( 2 ) hero . moveLeft ( 1 )" at bounding box center [349, 129] width 133 height 145
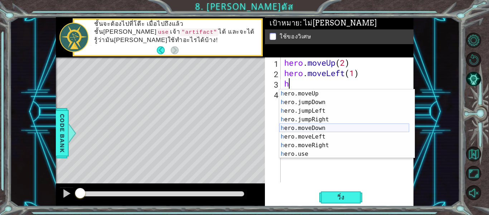
click at [334, 126] on div "h ero.moveUp กด enter h ero.jumpDown กด enter h ero.jumpLeft กด enter h ero.jum…" at bounding box center [344, 132] width 130 height 86
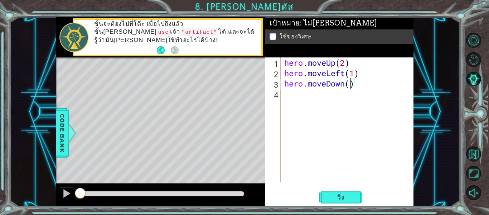
type textarea "hero.moveDown(2)"
click at [316, 106] on div "hero . moveUp ( 2 ) hero . moveLeft ( 1 ) hero . moveDown ( 2 )" at bounding box center [349, 129] width 133 height 145
type textarea "h"
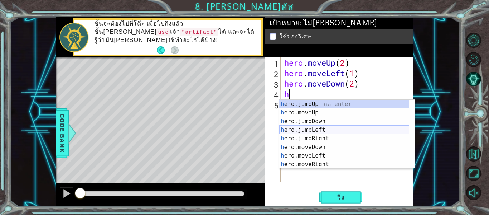
click at [322, 128] on div "h ero.jumpUp กด enter h ero.moveUp กด enter h ero.jumpDown กด enter h ero.jumpL…" at bounding box center [344, 143] width 130 height 86
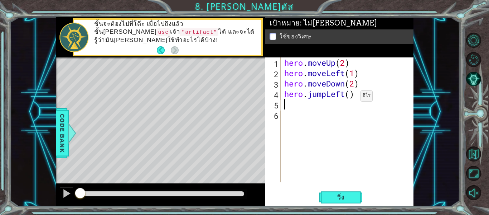
click at [350, 98] on div "hero . moveUp ( 2 ) hero . moveLeft ( 1 ) hero . moveDown ( 2 ) hero . jumpLeft…" at bounding box center [349, 129] width 133 height 145
type textarea "hero.jumpLeft(1)"
click at [308, 109] on div "hero . moveUp ( 2 ) hero . moveLeft ( 1 ) hero . moveDown ( 2 ) hero . jumpLeft…" at bounding box center [349, 129] width 133 height 145
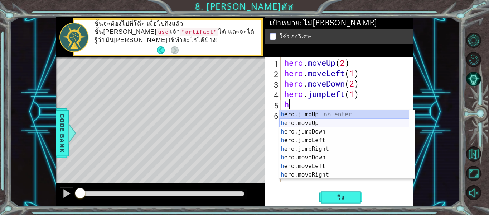
click at [311, 121] on div "h ero.jumpUp กด enter h ero.moveUp กด enter h ero.jumpDown กด enter h ero.jumpL…" at bounding box center [344, 153] width 130 height 86
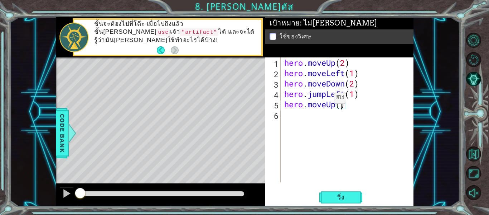
type textarea "hero.moveUp(2)"
click at [302, 119] on div "hero . moveUp ( 2 ) hero . moveLeft ( 1 ) hero . moveDown ( 2 ) hero . jumpLeft…" at bounding box center [349, 129] width 133 height 145
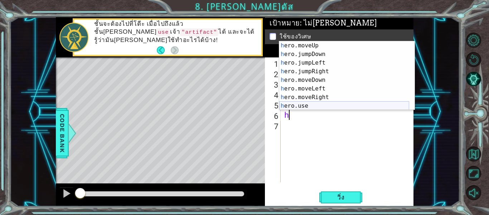
scroll to position [9, 0]
click at [327, 99] on div "h ero.moveUp กด enter h ero.jumpDown กด enter h ero.jumpLeft กด enter h ero.jum…" at bounding box center [344, 84] width 130 height 86
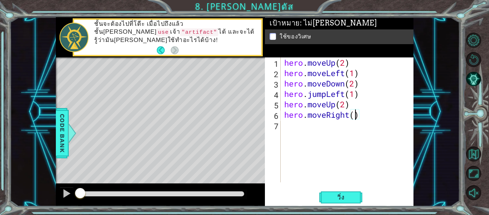
type textarea "hero.moveRight(2)"
click at [300, 125] on div "hero . moveUp ( 2 ) hero . moveLeft ( 1 ) hero . moveDown ( 2 ) hero . jumpLeft…" at bounding box center [349, 129] width 133 height 145
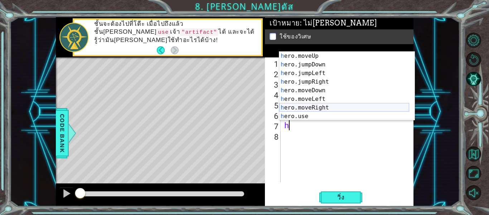
scroll to position [9, 0]
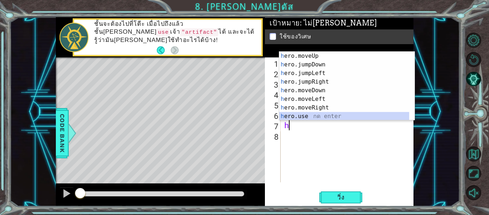
click at [311, 115] on div "h ero.moveUp กด enter h ero.jumpDown กด enter h ero.jumpLeft กด enter h ero.jum…" at bounding box center [344, 95] width 130 height 86
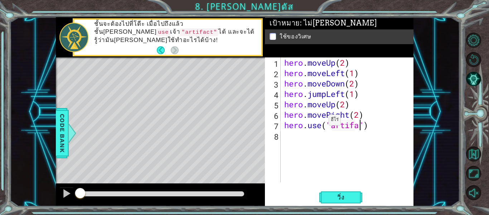
scroll to position [0, 4]
type textarea "hero.use("artifach")"
click at [352, 200] on button "วิ่ง" at bounding box center [340, 197] width 43 height 15
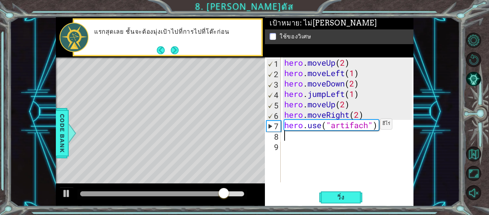
click at [370, 125] on div "hero . moveUp ( 2 ) hero . moveLeft ( 1 ) hero . moveDown ( 2 ) hero . jumpLeft…" at bounding box center [349, 129] width 133 height 145
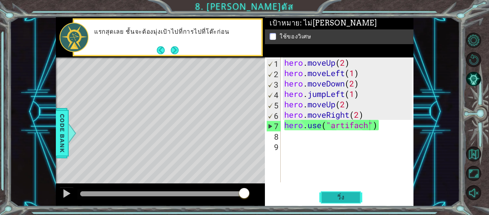
click at [343, 194] on span "วิ่ง" at bounding box center [340, 196] width 21 height 7
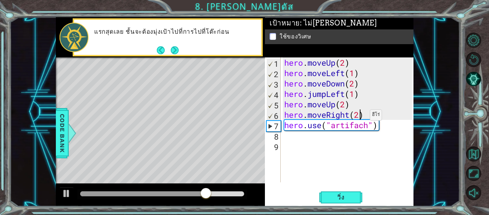
click at [359, 116] on div "hero . moveUp ( 2 ) hero . moveLeft ( 1 ) hero . moveDown ( 2 ) hero . jumpLeft…" at bounding box center [349, 129] width 133 height 145
type textarea "hero.moveRight(1)"
click at [350, 187] on div "hero.moveRight(1) 1 2 3 4 5 6 7 8 9 hero . moveUp ( 2 ) hero . moveLeft ( 1 ) h…" at bounding box center [339, 131] width 149 height 149
click at [351, 194] on span "วิ่ง" at bounding box center [340, 196] width 21 height 7
click at [368, 125] on div "hero . moveUp ( 2 ) hero . moveLeft ( 1 ) hero . moveDown ( 2 ) hero . jumpLeft…" at bounding box center [349, 129] width 133 height 145
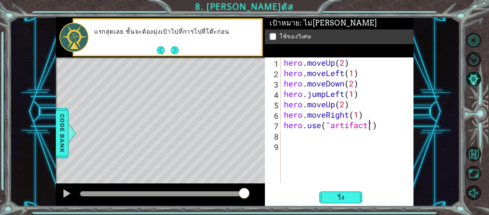
scroll to position [0, 4]
type textarea "hero.use("artifact")"
click at [341, 197] on span "วิ่ง" at bounding box center [340, 196] width 21 height 7
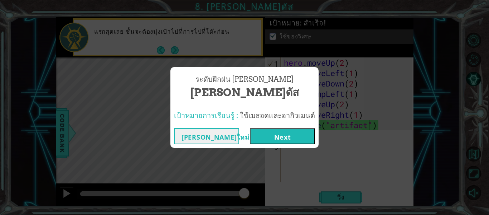
click at [266, 134] on button "Next" at bounding box center [282, 136] width 65 height 16
